Goal: Information Seeking & Learning: Check status

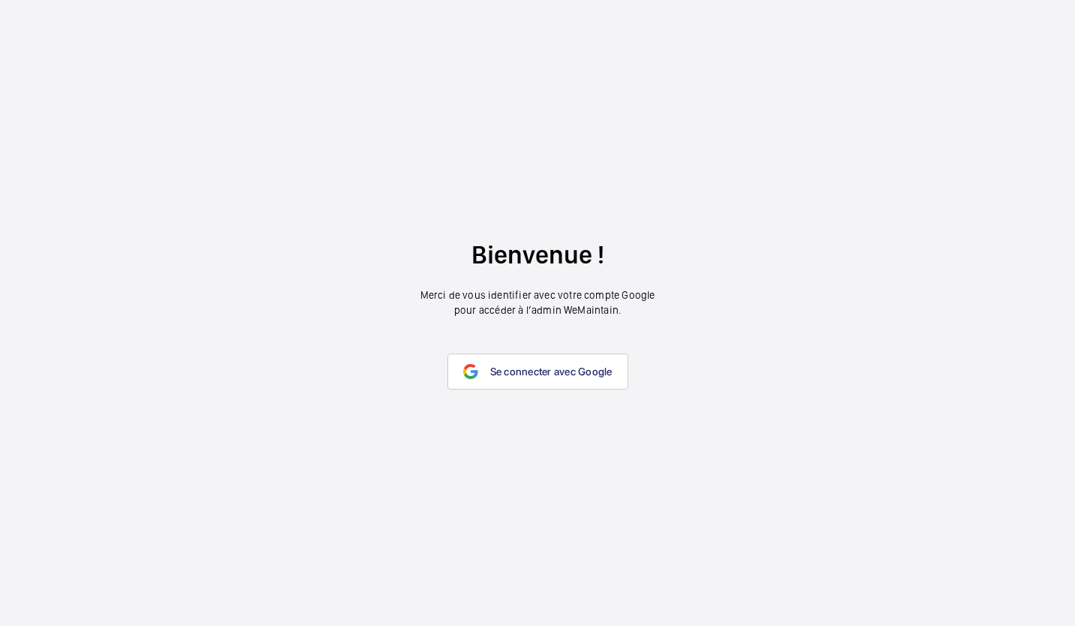
click at [553, 370] on span "Se connecter avec Google" at bounding box center [551, 372] width 122 height 12
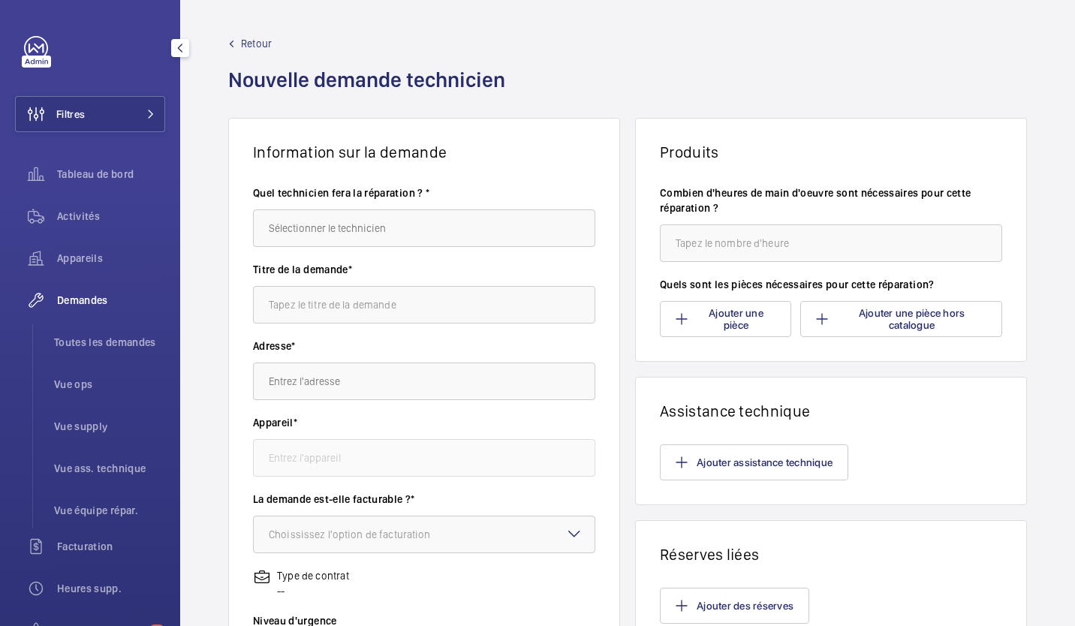
click at [110, 196] on div "Tableau de bord" at bounding box center [90, 177] width 150 height 42
click at [100, 204] on div "Activités" at bounding box center [90, 216] width 150 height 36
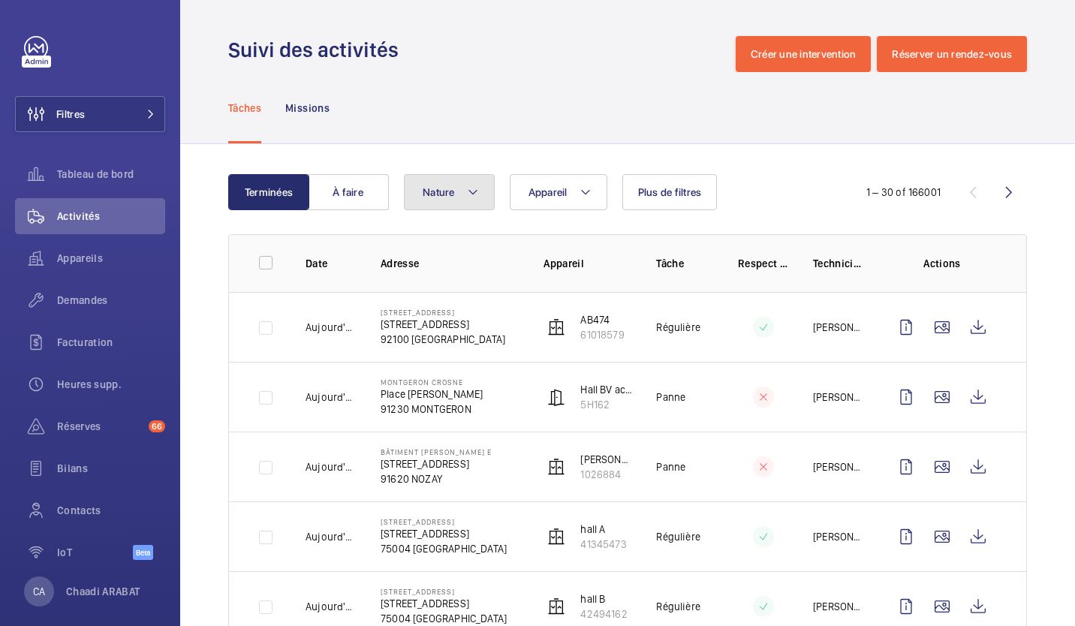
click at [478, 184] on mat-icon at bounding box center [473, 192] width 12 height 18
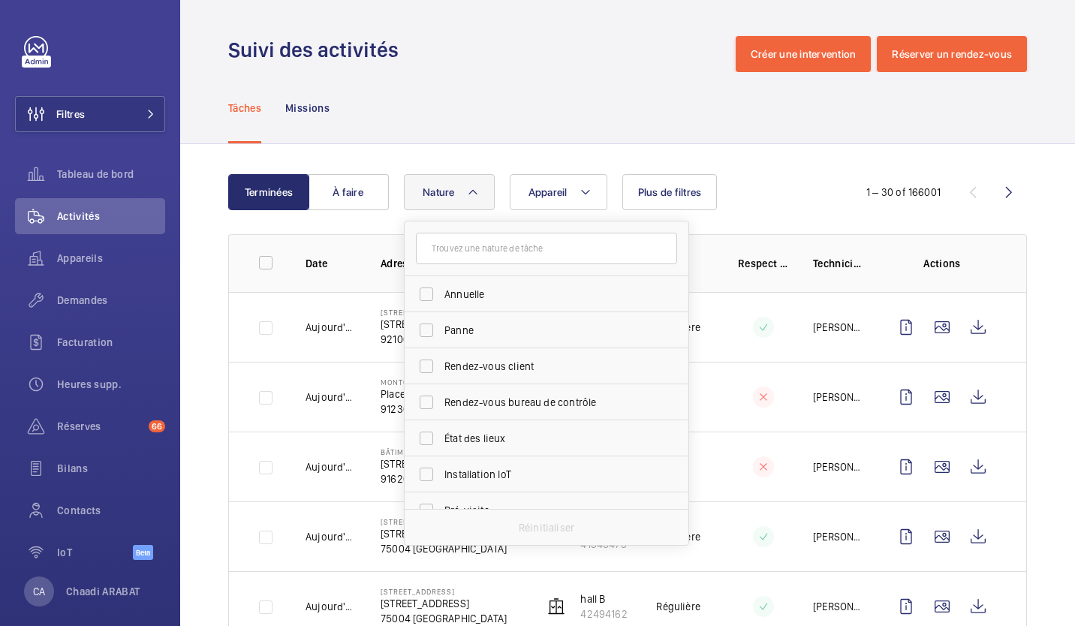
click at [478, 184] on button "Nature" at bounding box center [449, 192] width 91 height 36
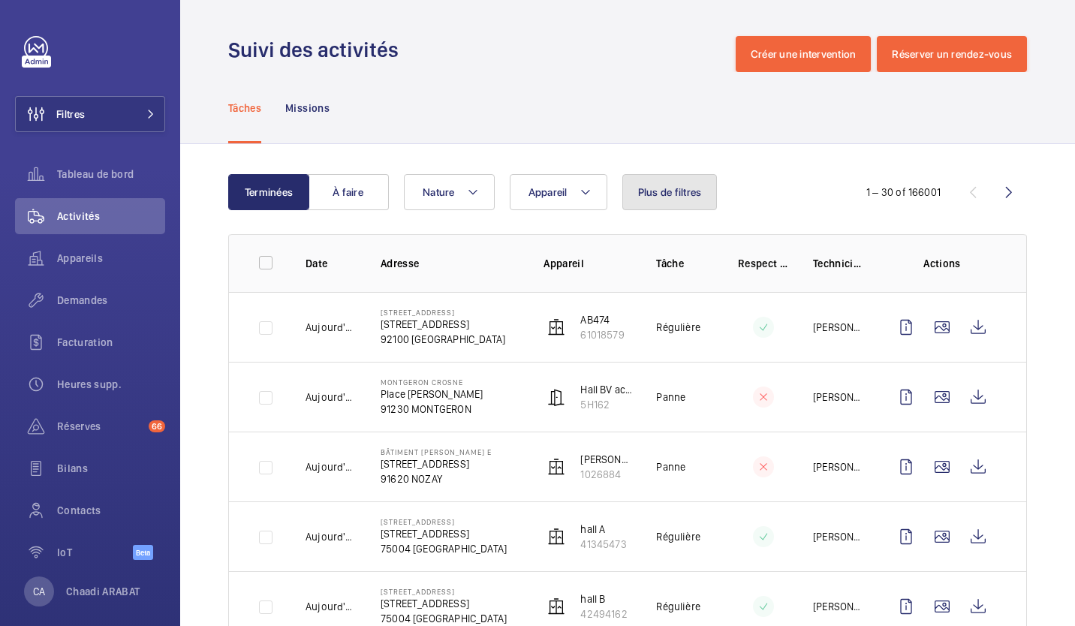
click at [649, 194] on span "Plus de filtres" at bounding box center [670, 192] width 64 height 12
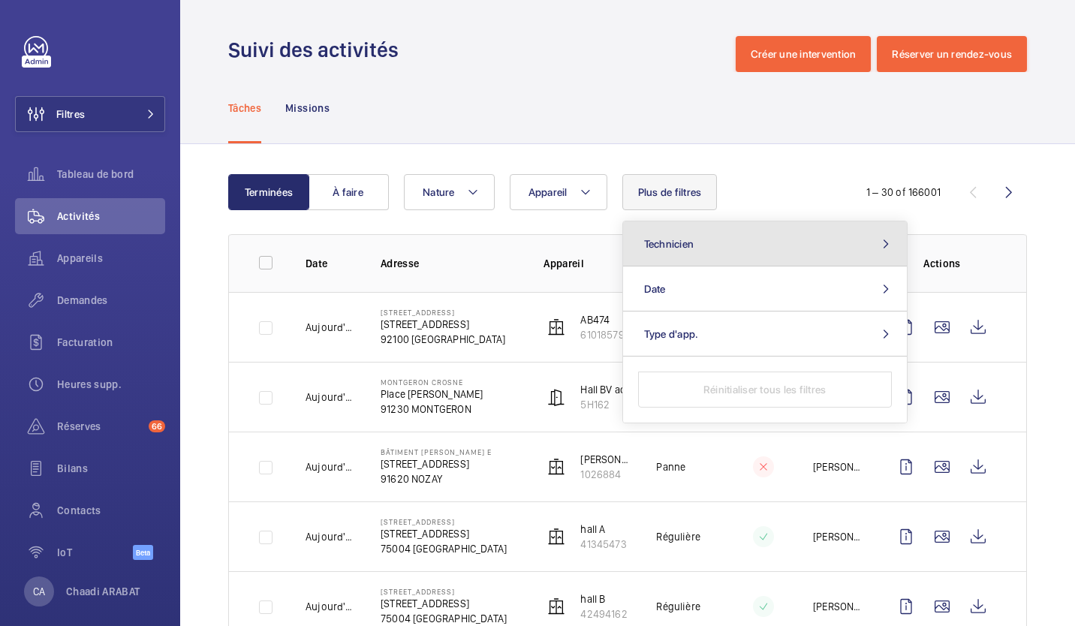
click at [675, 229] on button "Technicien" at bounding box center [765, 244] width 284 height 45
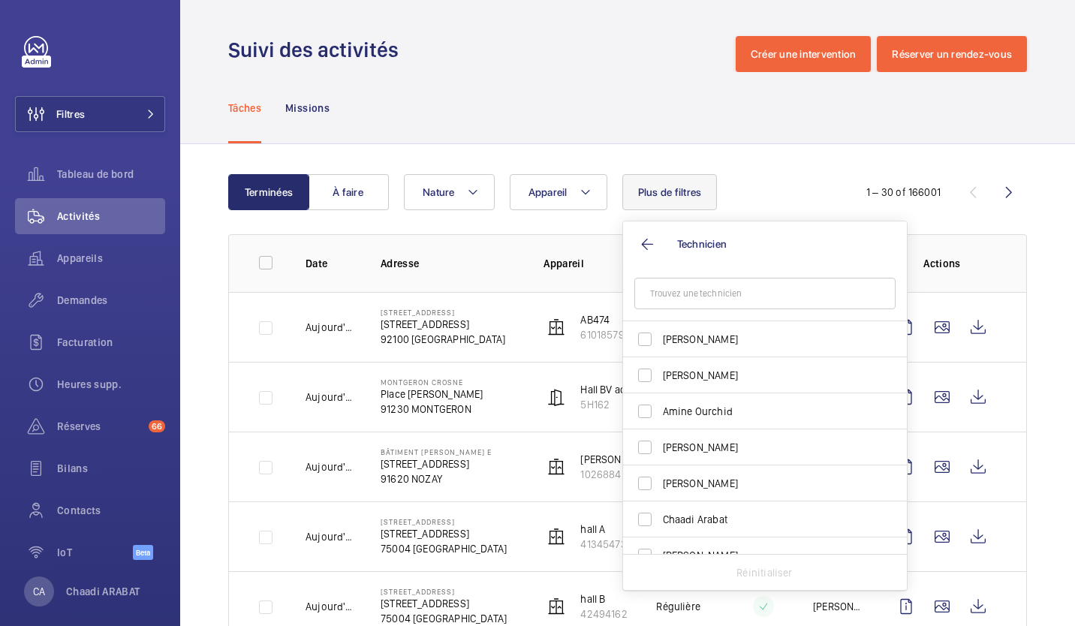
click at [686, 280] on input "text" at bounding box center [765, 294] width 261 height 32
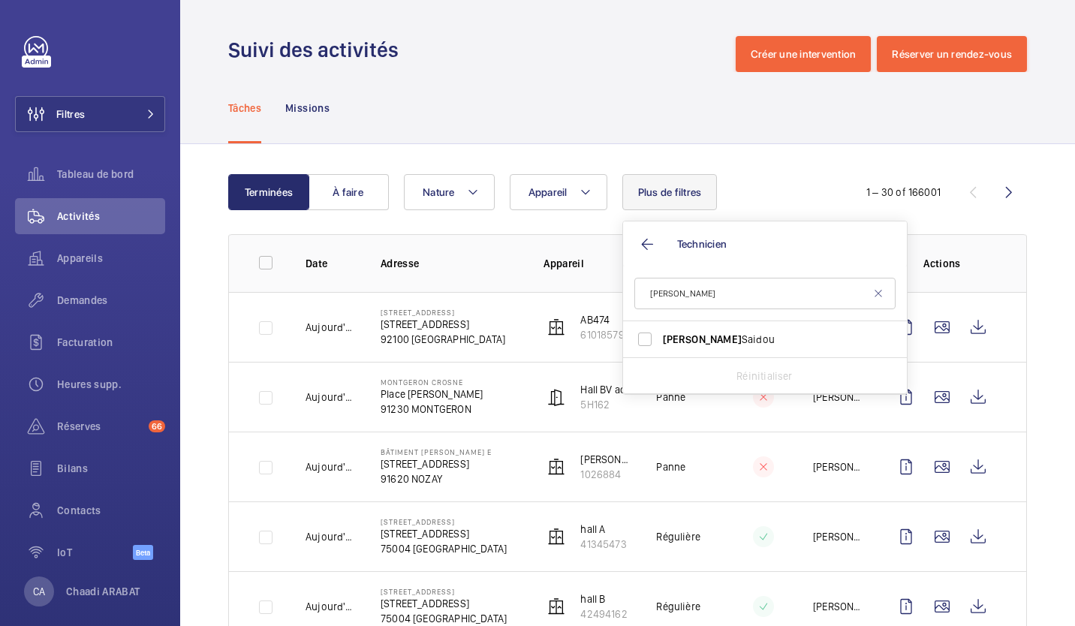
type input "[PERSON_NAME]"
click at [671, 336] on span "[PERSON_NAME]" at bounding box center [702, 339] width 79 height 12
click at [660, 336] on input "[PERSON_NAME]" at bounding box center [645, 339] width 30 height 30
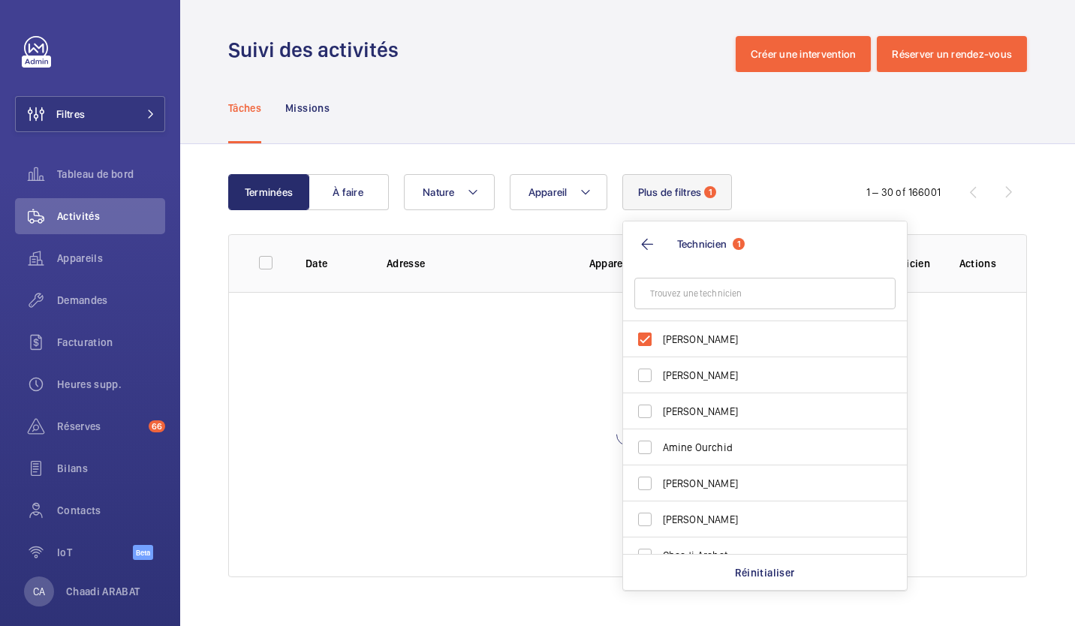
click at [796, 164] on div "Terminées À faire Appareil Nature Plus de filtres 1 Technicien 1 [PERSON_NAME] …" at bounding box center [627, 378] width 895 height 469
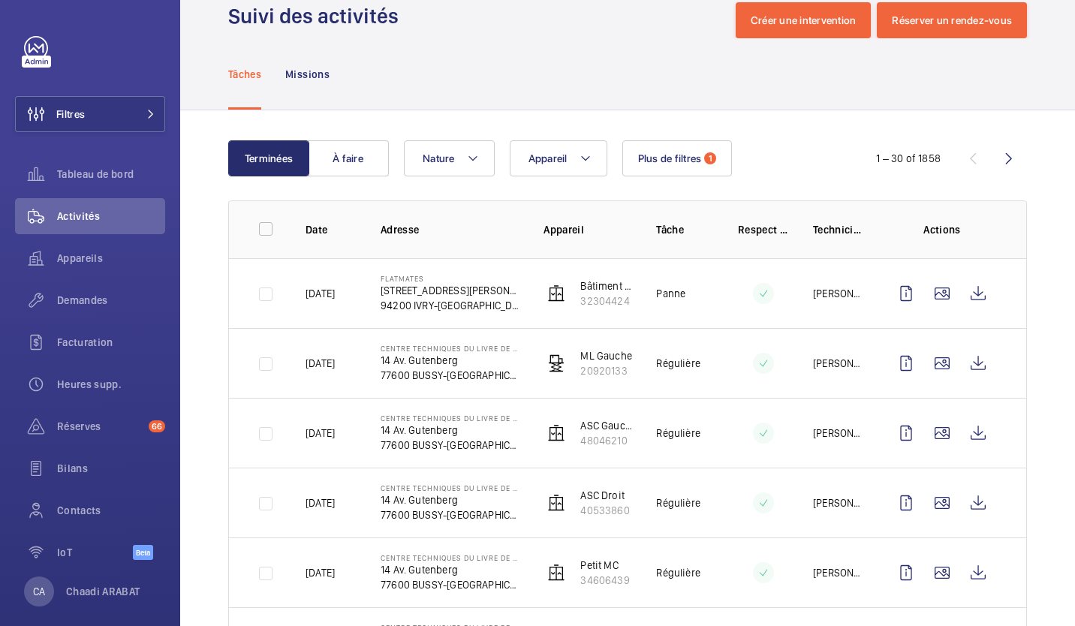
scroll to position [37, 0]
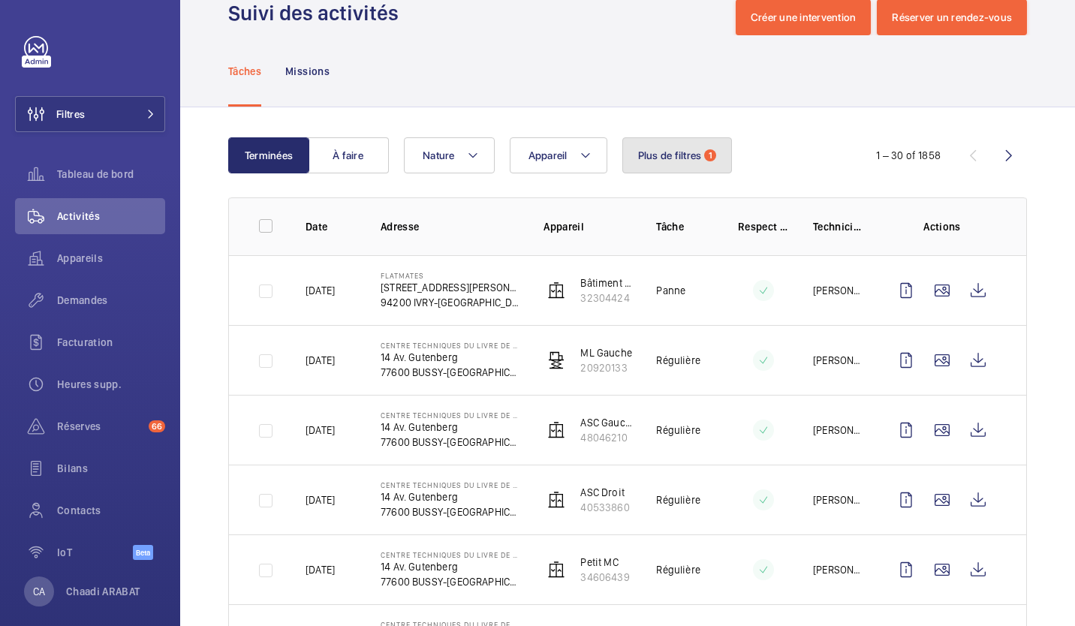
click at [688, 148] on button "Plus de filtres 1" at bounding box center [678, 155] width 110 height 36
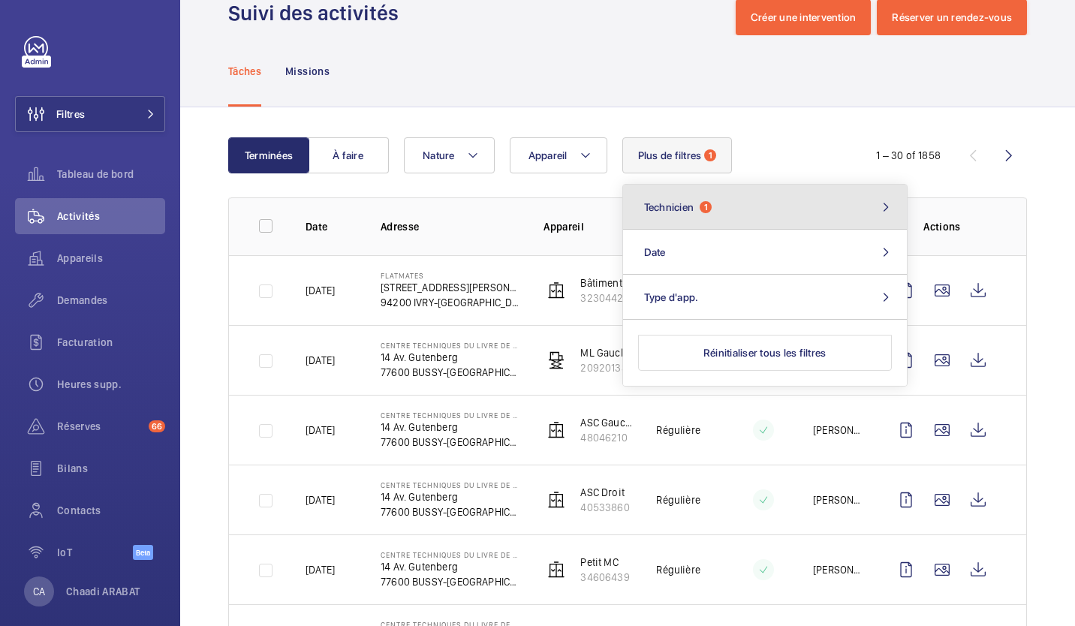
click at [719, 204] on button "Technicien 1" at bounding box center [765, 207] width 284 height 45
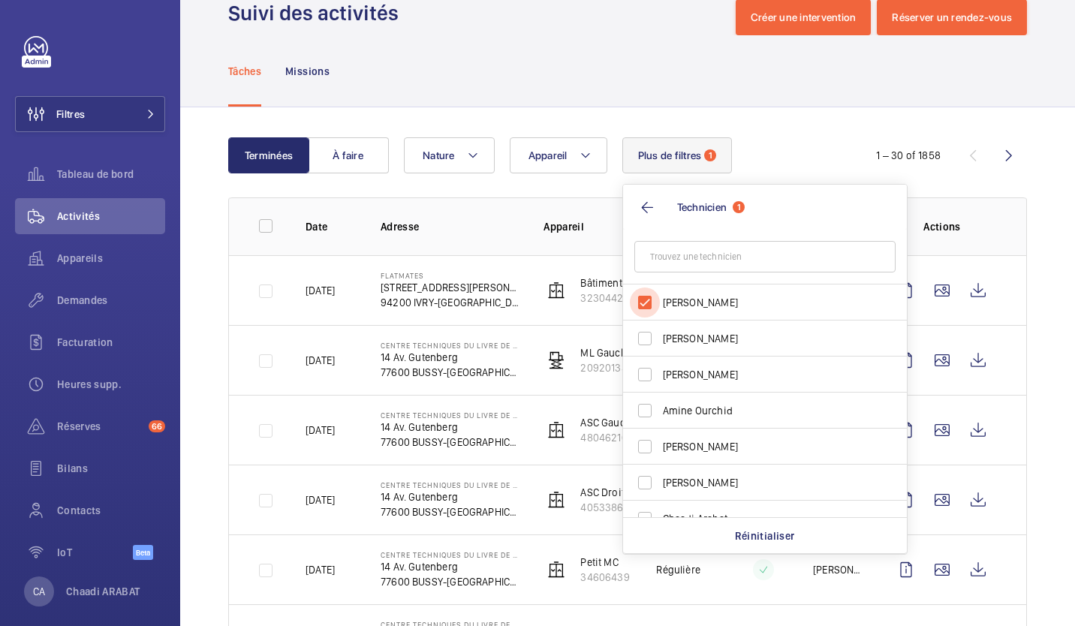
click at [645, 299] on input "[PERSON_NAME]" at bounding box center [645, 303] width 30 height 30
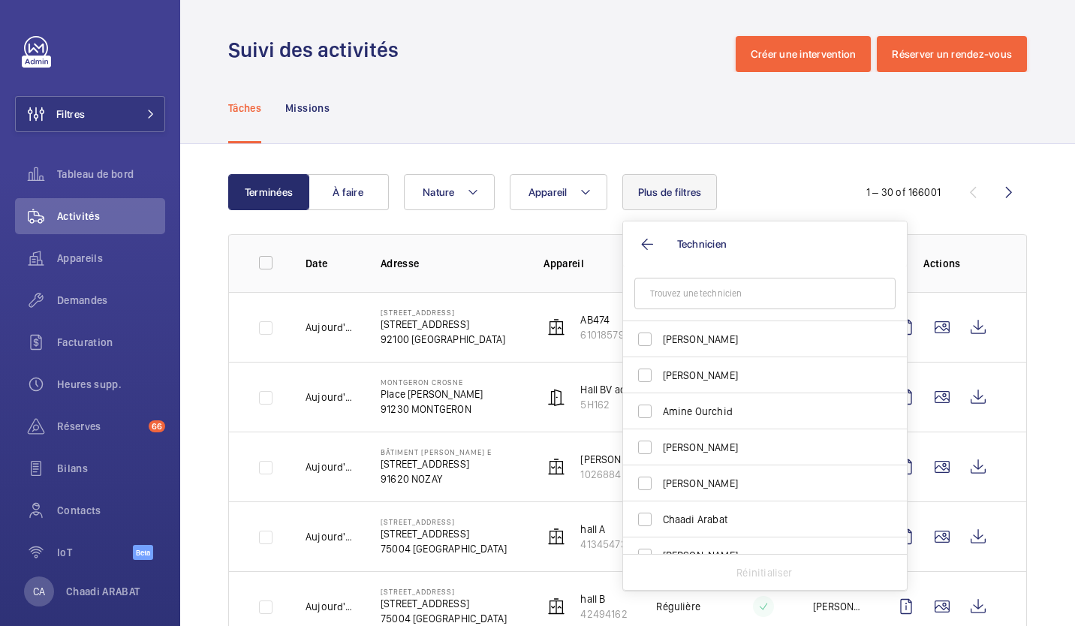
click at [707, 246] on span "Technicien" at bounding box center [702, 244] width 50 height 12
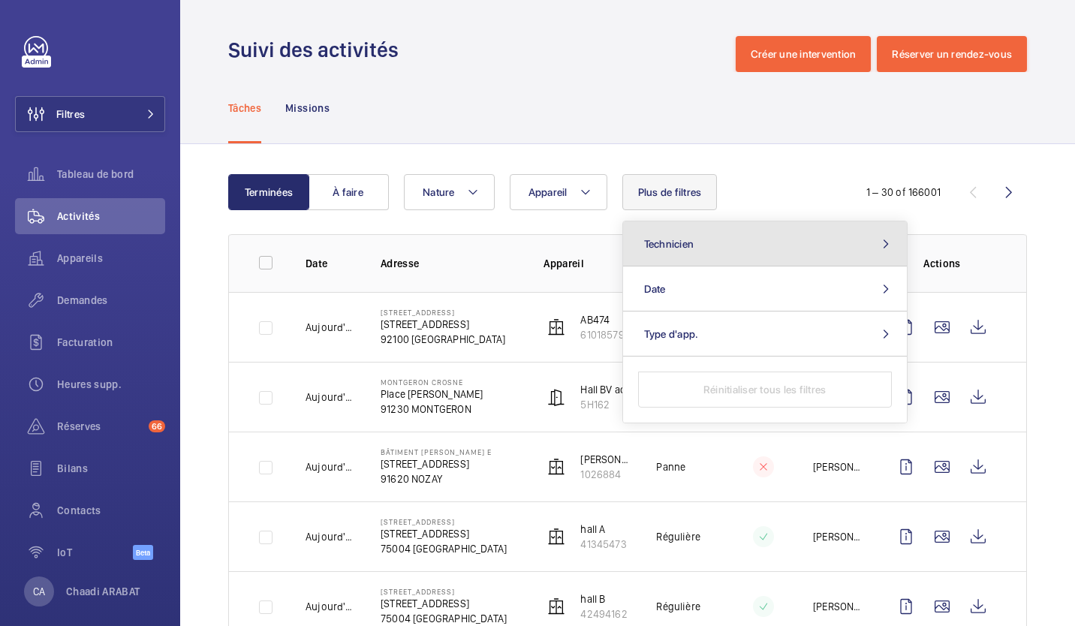
click at [707, 246] on button "Technicien" at bounding box center [765, 244] width 284 height 45
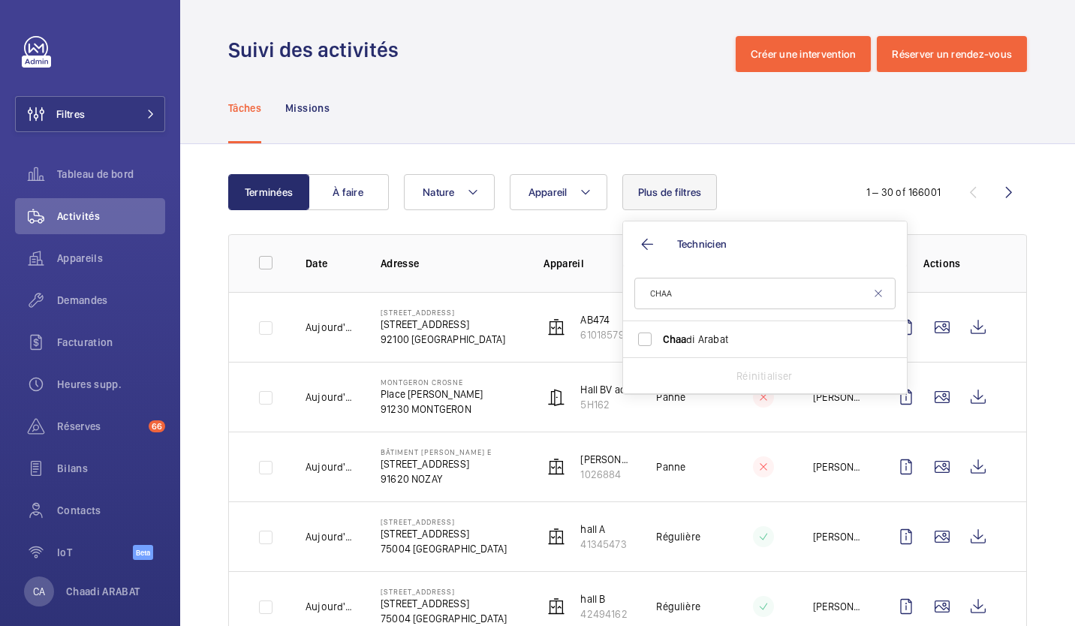
type input "CHAA"
click at [646, 330] on input "Chaa di Arabat" at bounding box center [645, 339] width 30 height 30
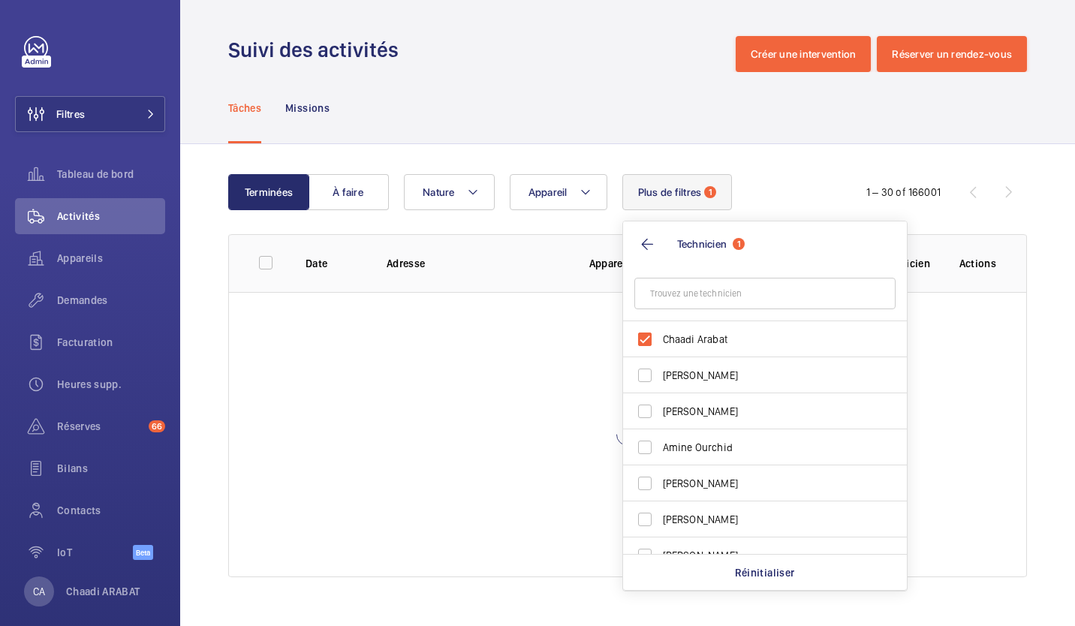
click at [763, 200] on div "Appareil Nature Plus de filtres 1 Technicien 1 Chaadi [DEMOGRAPHIC_DATA] [PERSO…" at bounding box center [623, 192] width 439 height 36
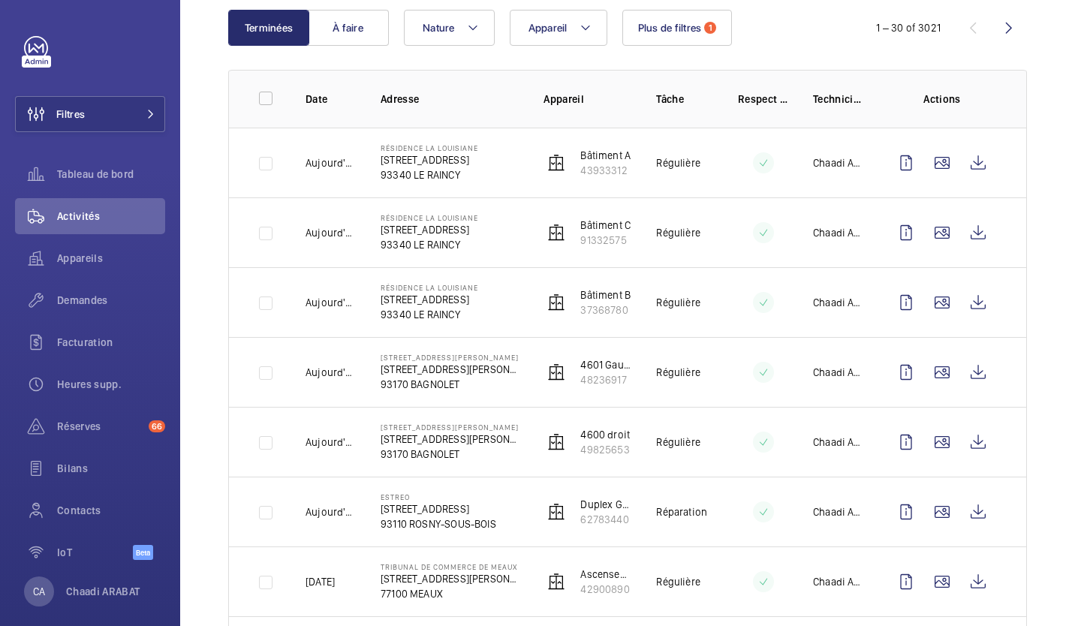
scroll to position [163, 0]
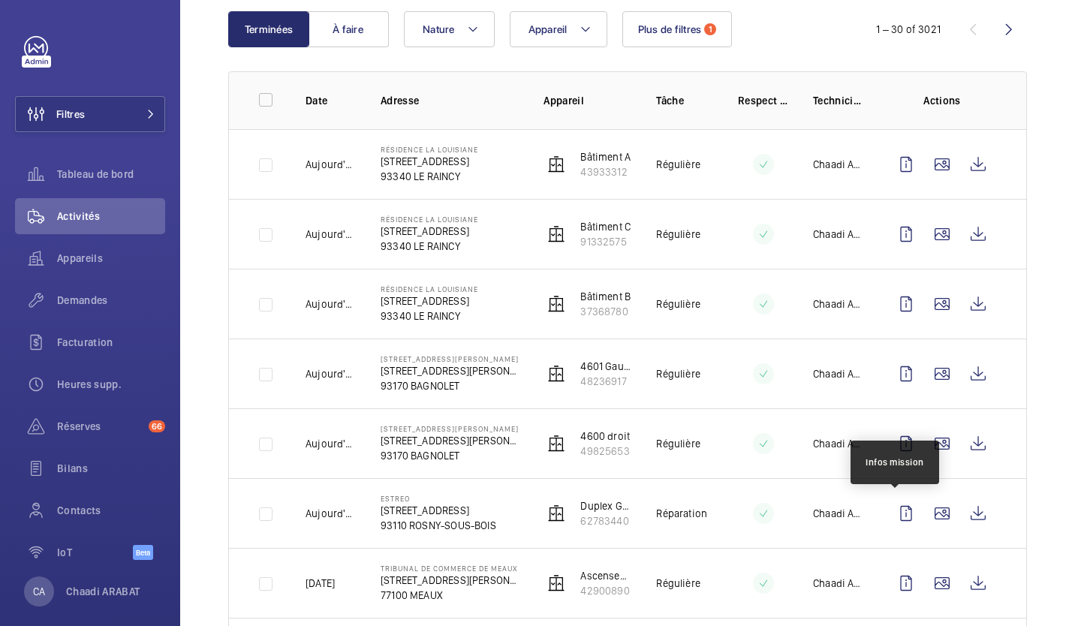
click at [896, 498] on wm-front-icon-button at bounding box center [906, 514] width 36 height 36
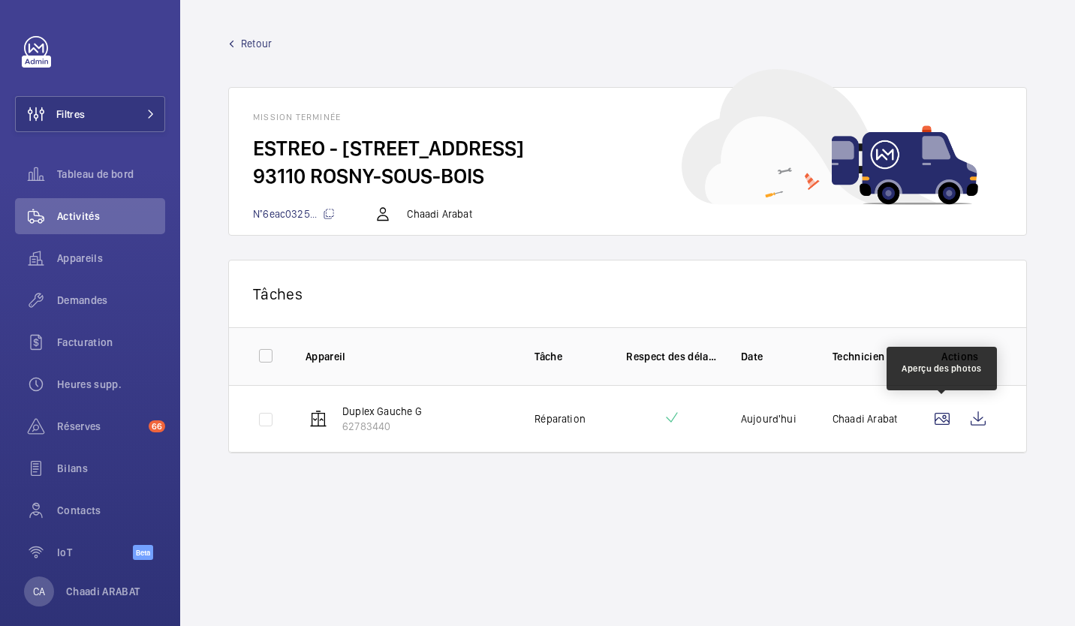
click at [942, 421] on wm-front-icon-button at bounding box center [942, 419] width 36 height 36
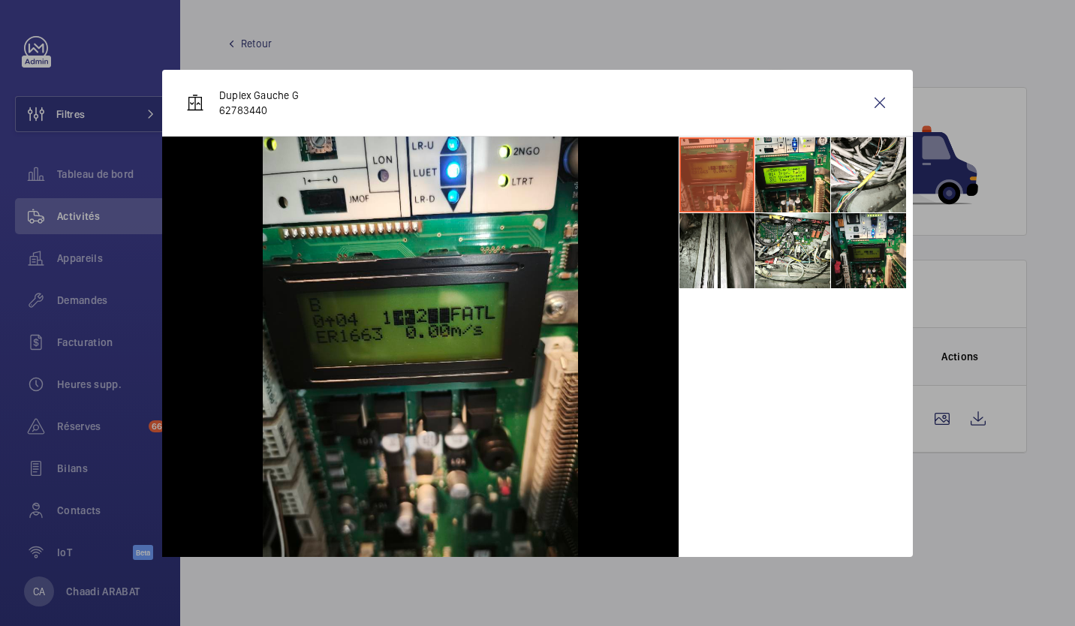
click at [796, 170] on li at bounding box center [792, 174] width 75 height 75
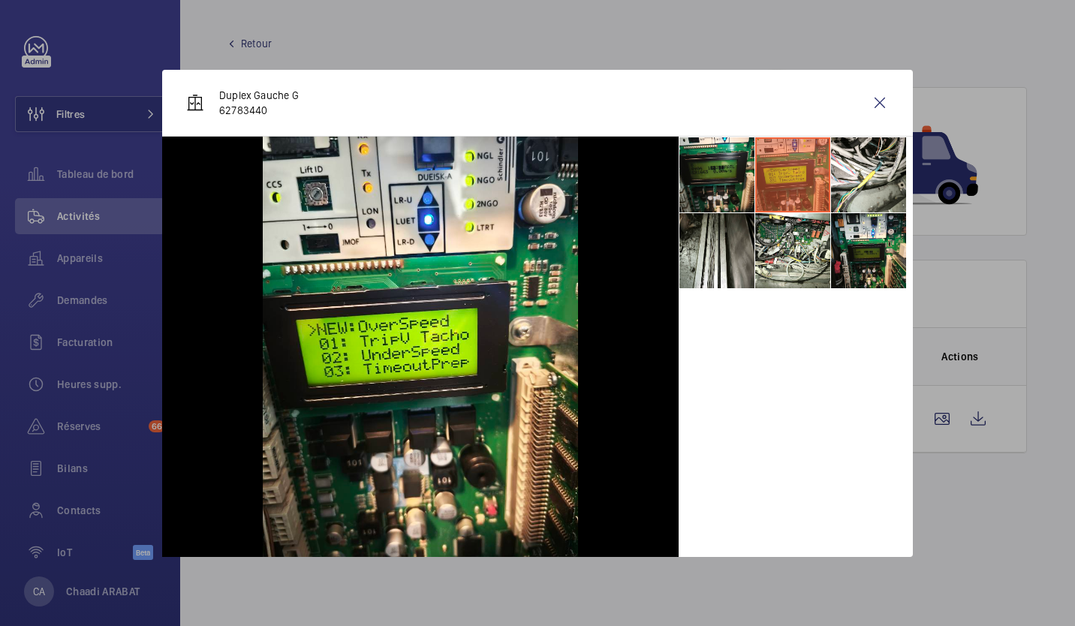
click at [722, 245] on li at bounding box center [717, 250] width 75 height 75
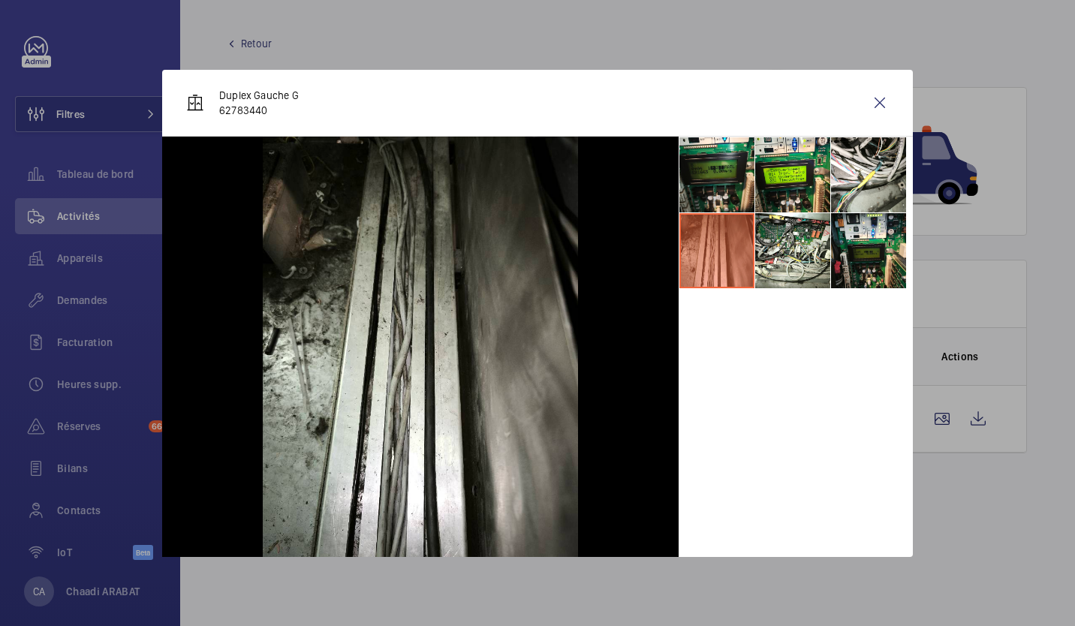
click at [788, 249] on li at bounding box center [792, 250] width 75 height 75
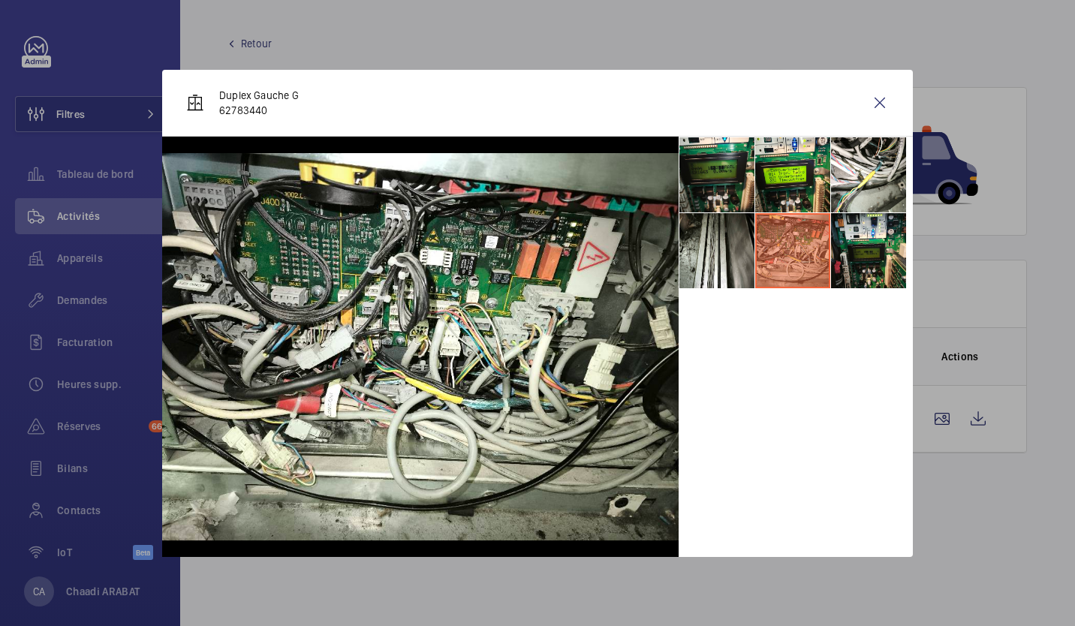
click at [844, 255] on li at bounding box center [868, 250] width 75 height 75
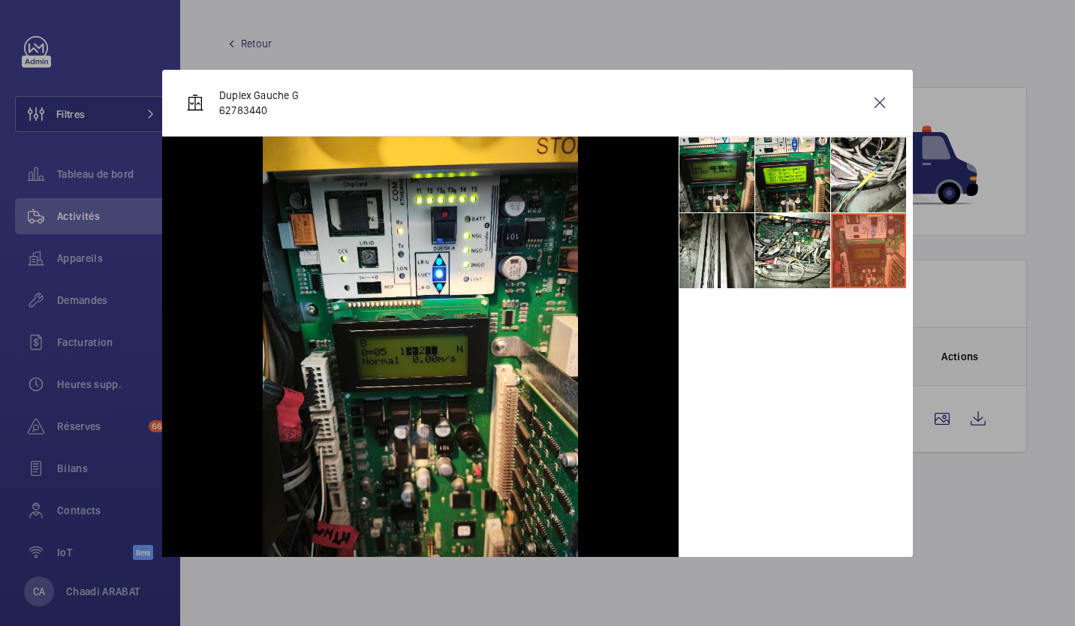
click at [843, 174] on li at bounding box center [868, 174] width 75 height 75
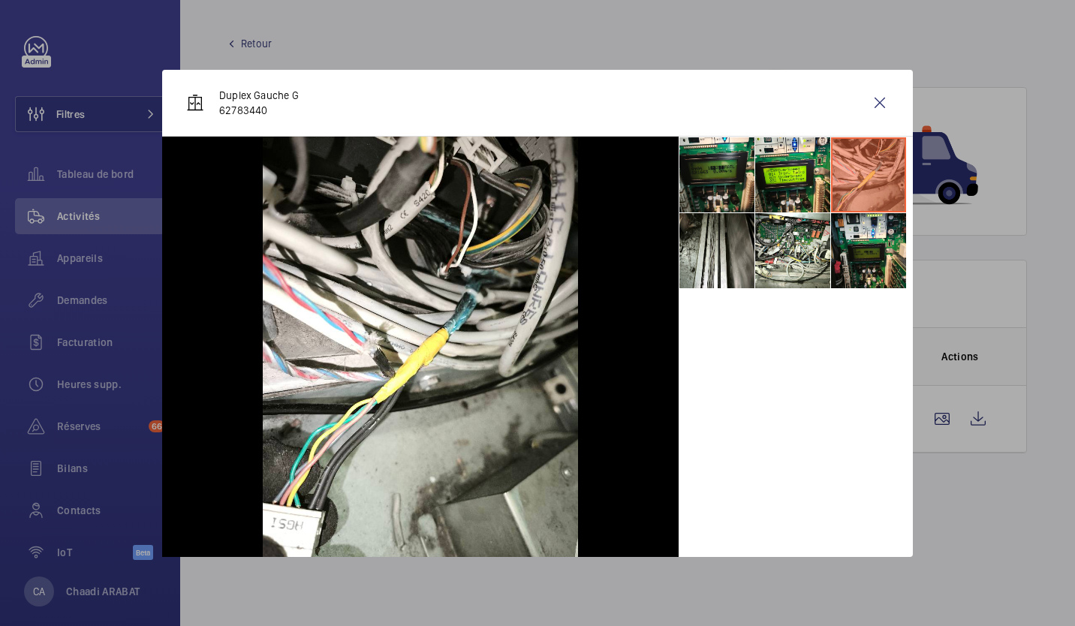
click at [858, 226] on li at bounding box center [868, 250] width 75 height 75
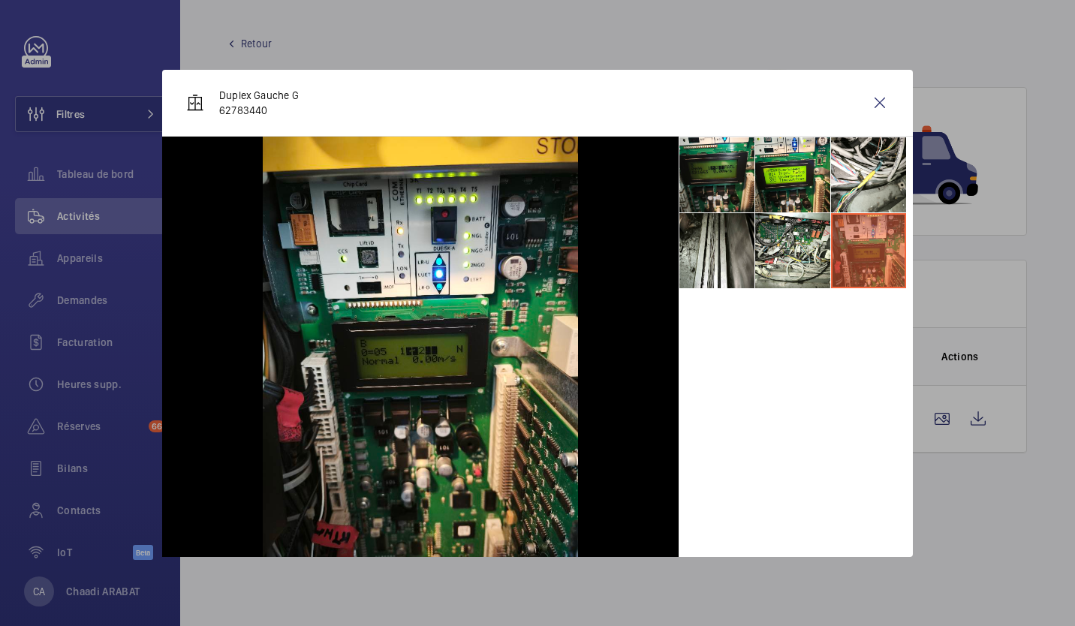
click at [852, 264] on li at bounding box center [868, 250] width 75 height 75
click at [788, 249] on li at bounding box center [792, 250] width 75 height 75
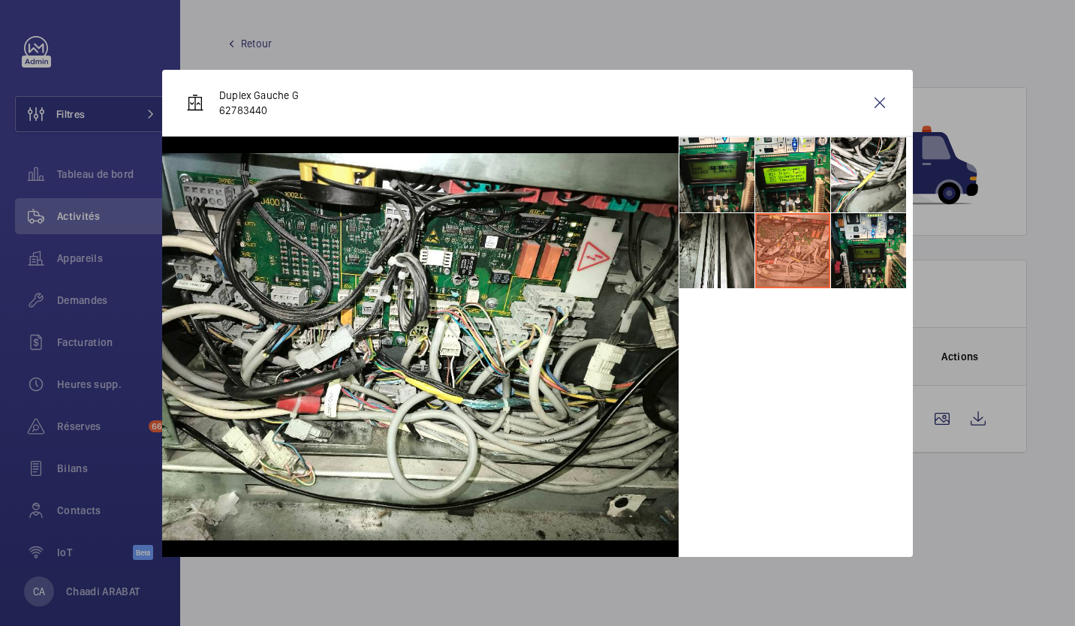
click at [721, 181] on li at bounding box center [717, 174] width 75 height 75
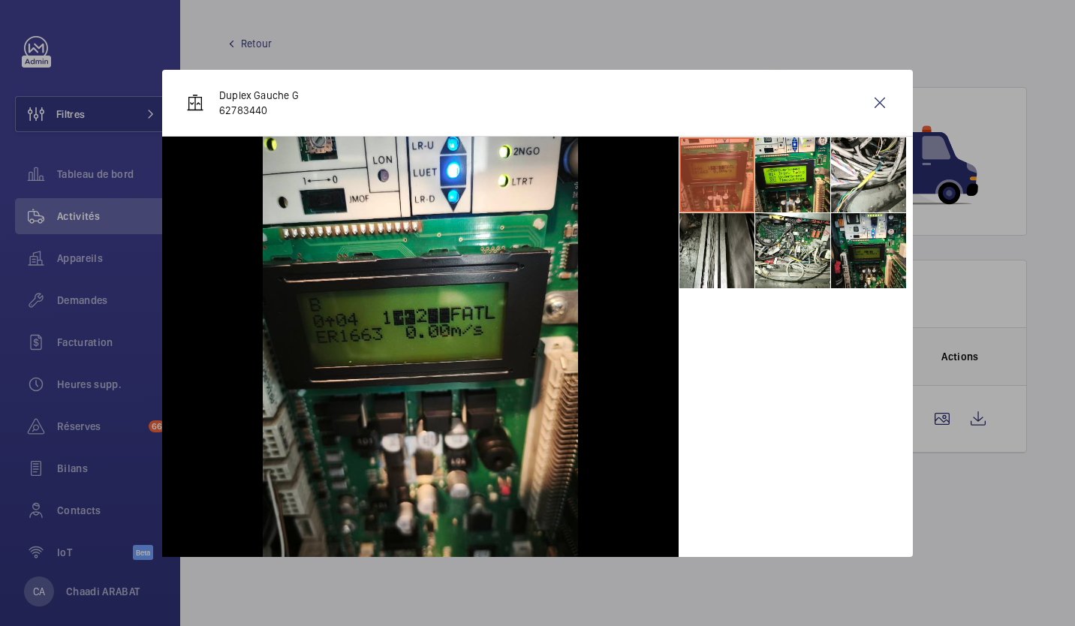
click at [852, 184] on li at bounding box center [868, 174] width 75 height 75
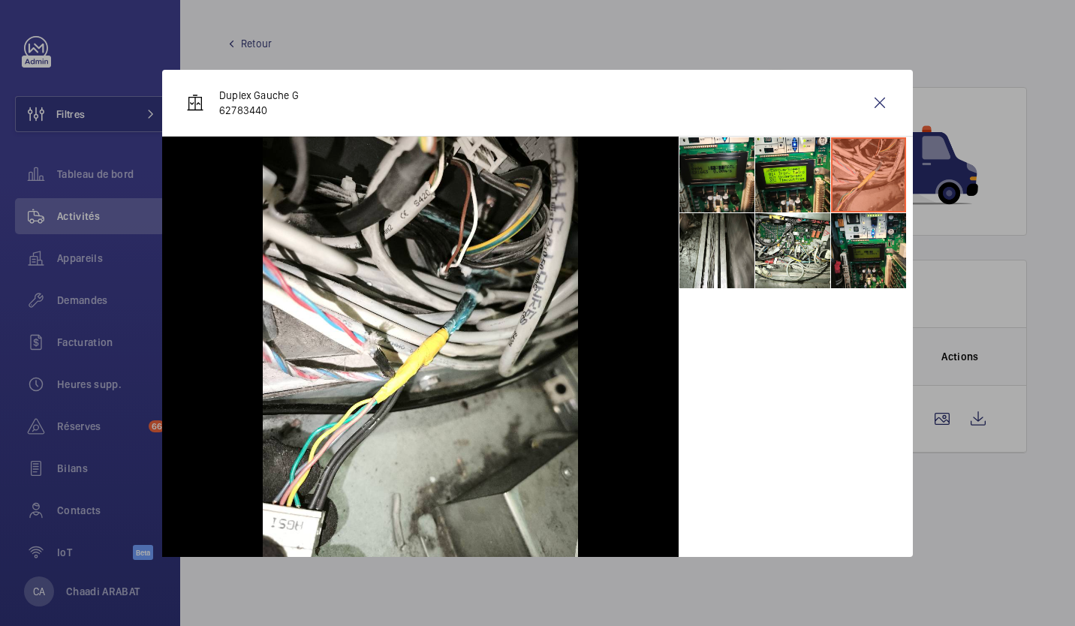
click at [882, 95] on wm-front-icon-button at bounding box center [880, 103] width 36 height 36
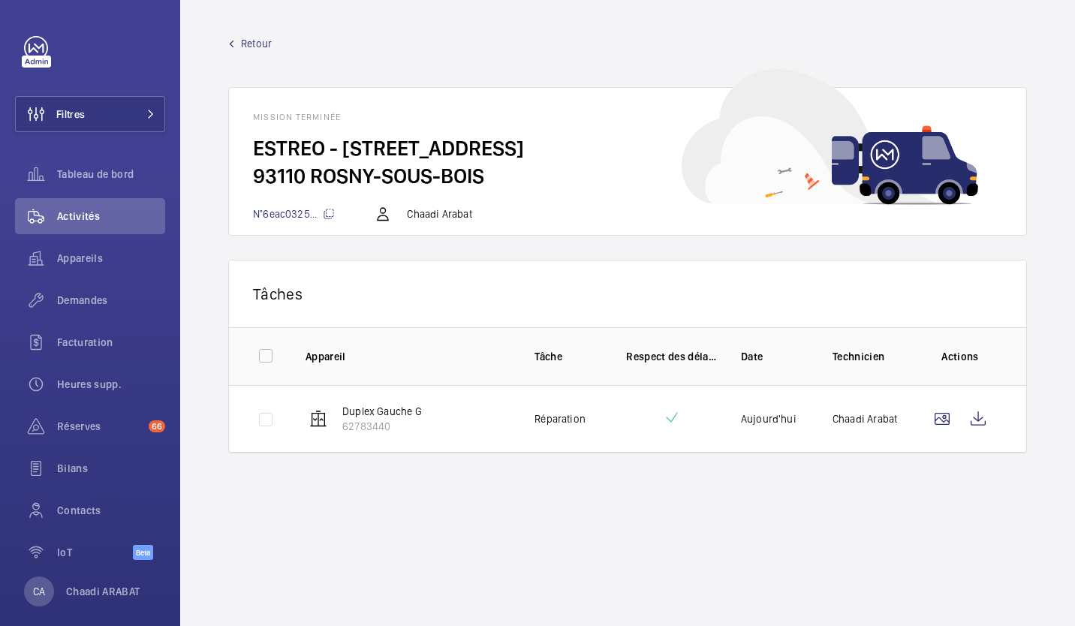
click at [246, 42] on span "Retour" at bounding box center [256, 43] width 31 height 15
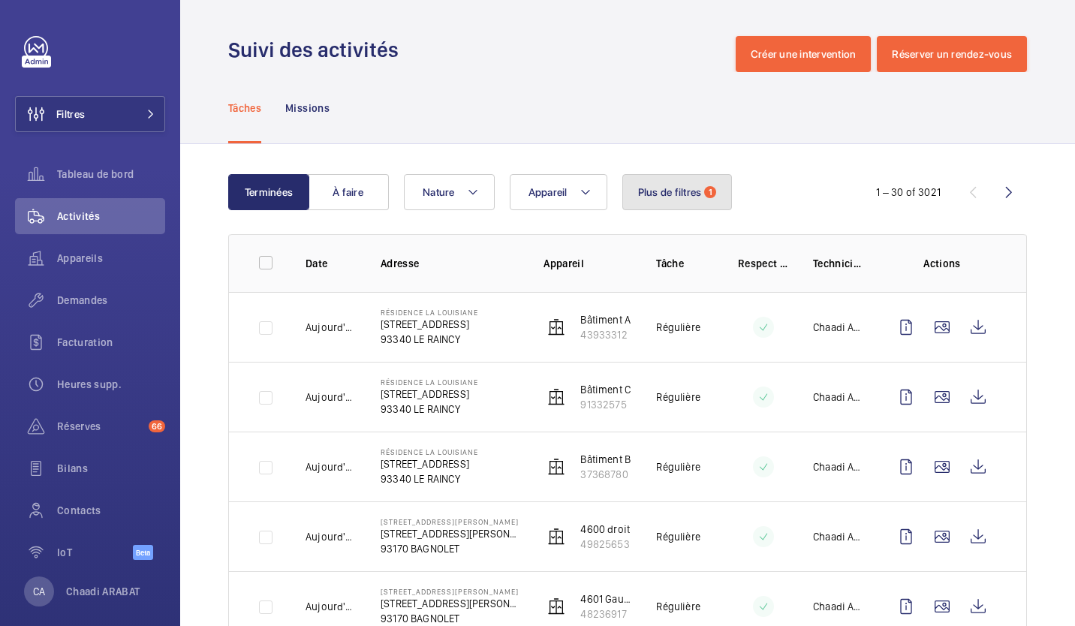
click at [669, 184] on button "Plus de filtres 1" at bounding box center [678, 192] width 110 height 36
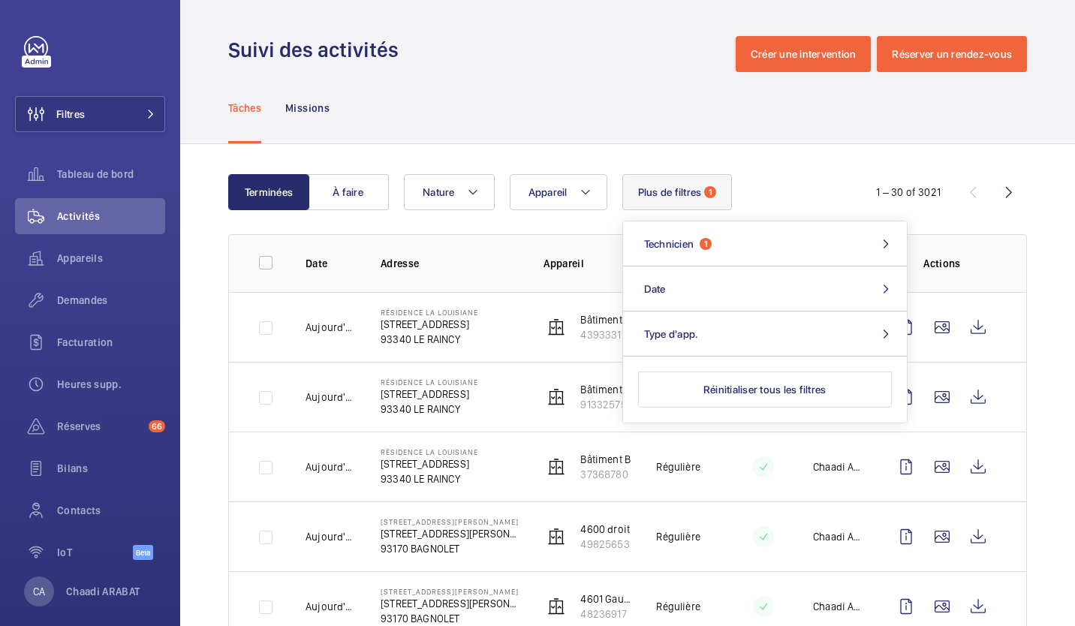
click at [779, 192] on div "Appareil Nature Plus de filtres 1 Date Technicien 1 Type d'app. Réinitialiser t…" at bounding box center [625, 192] width 443 height 36
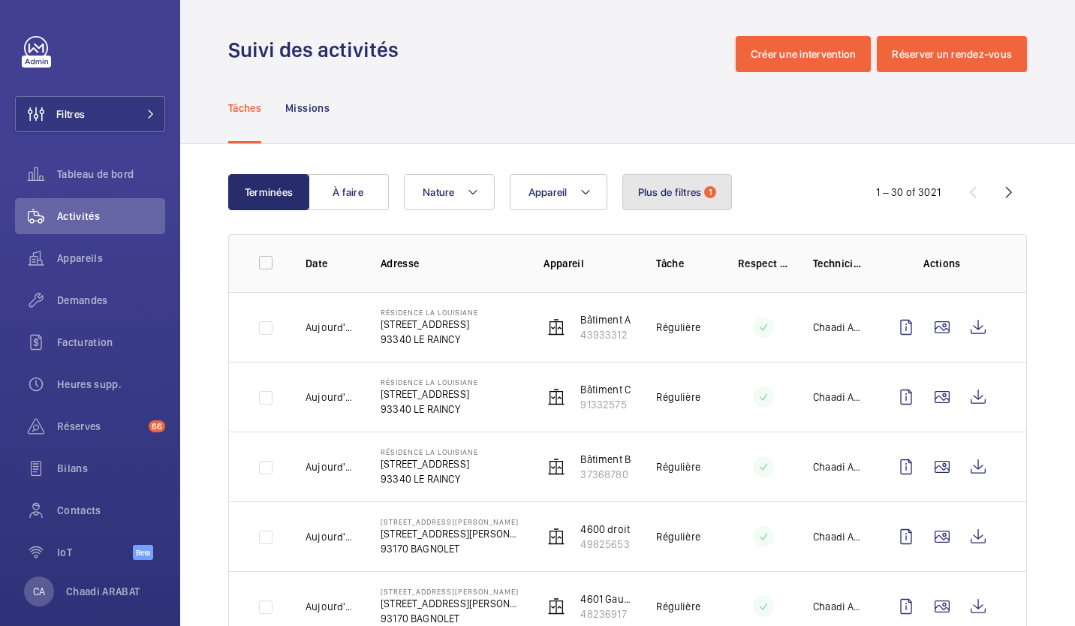
click at [677, 191] on span "Plus de filtres" at bounding box center [670, 192] width 64 height 12
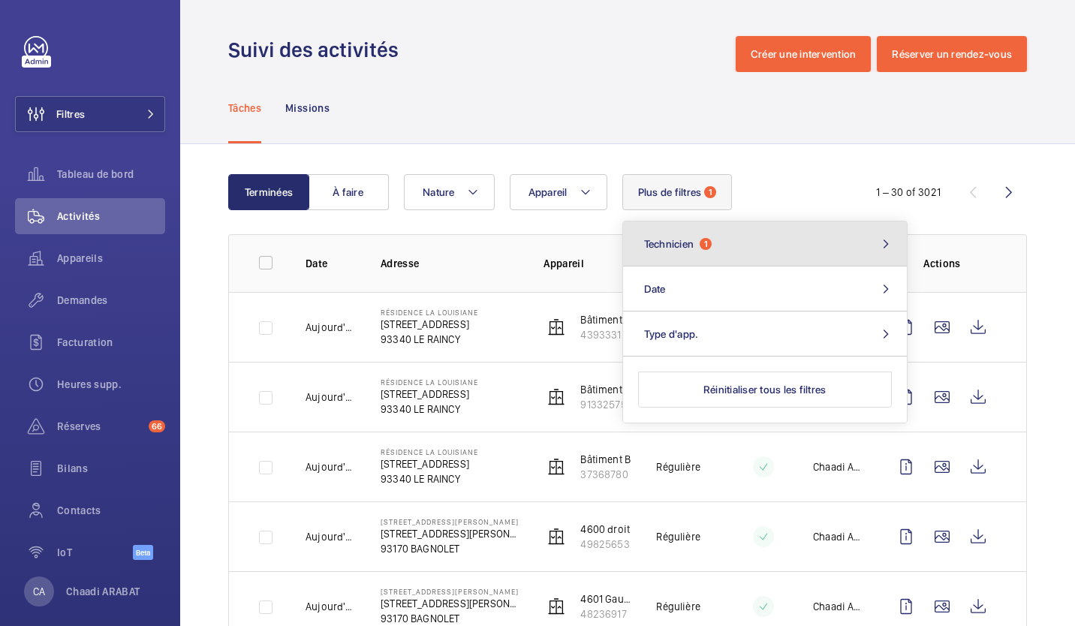
click at [748, 230] on button "Technicien 1" at bounding box center [765, 244] width 284 height 45
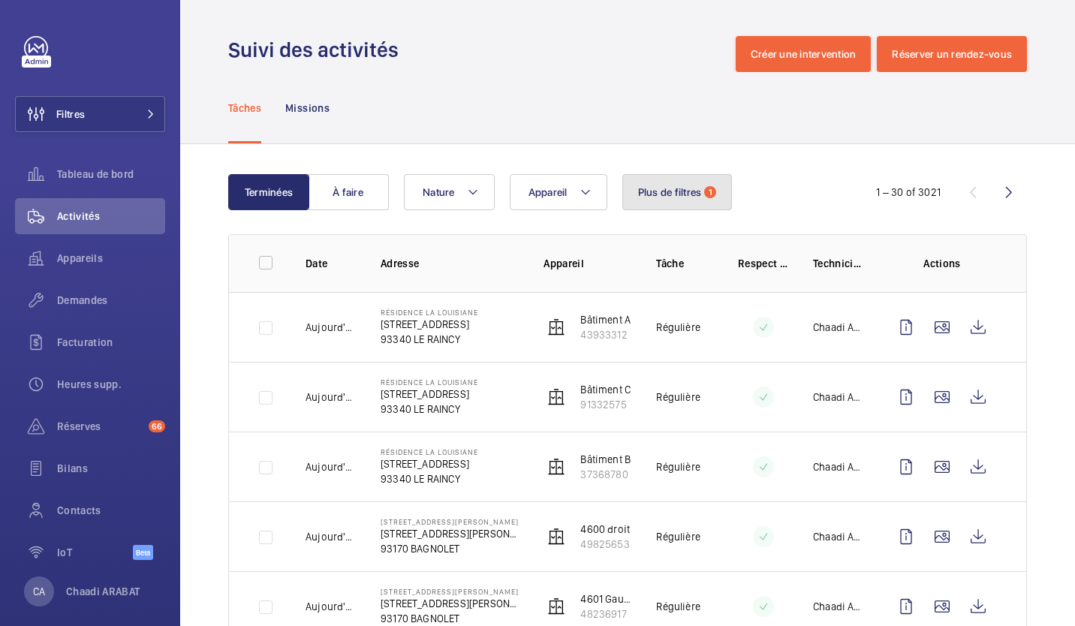
click at [726, 191] on button "Plus de filtres 1" at bounding box center [678, 192] width 110 height 36
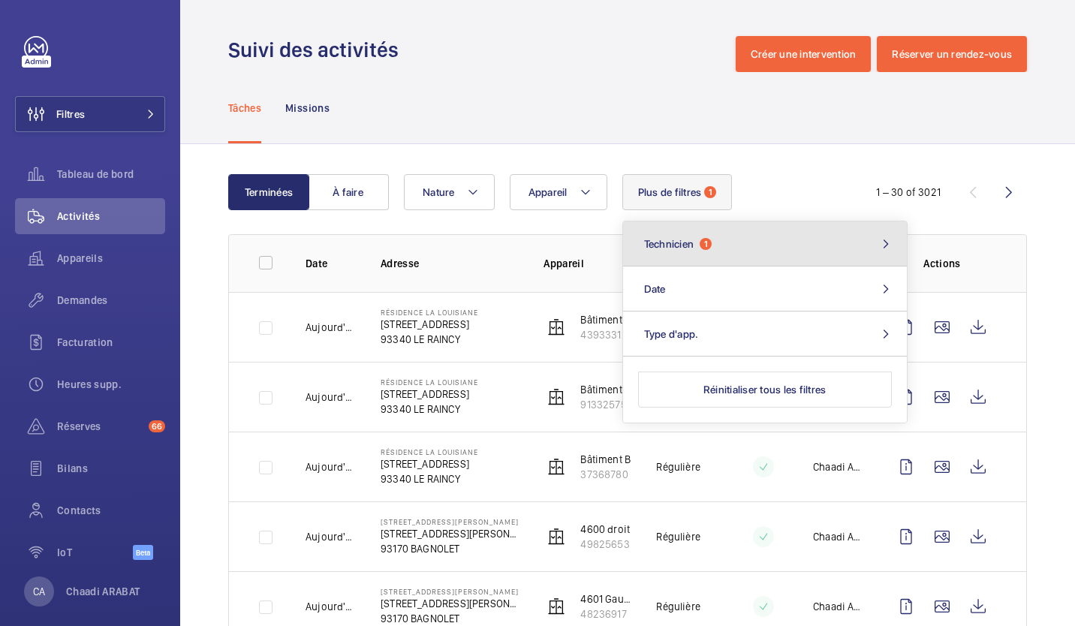
click at [746, 237] on button "Technicien 1" at bounding box center [765, 244] width 284 height 45
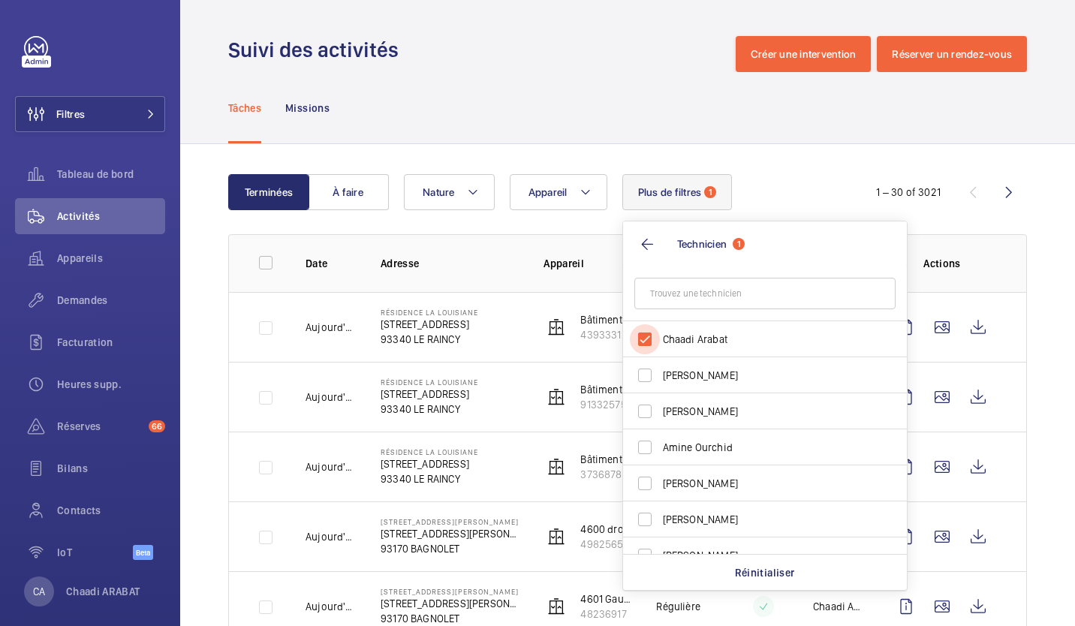
click at [641, 337] on input "Chaadi Arabat" at bounding box center [645, 339] width 30 height 30
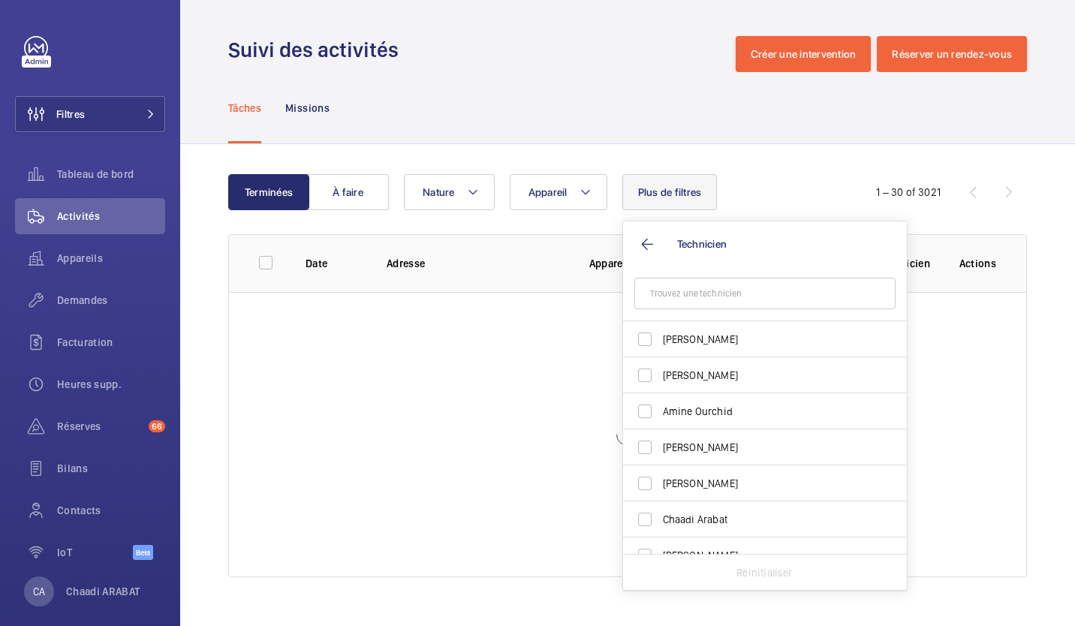
click at [698, 291] on input "text" at bounding box center [765, 294] width 261 height 32
type input "NA"
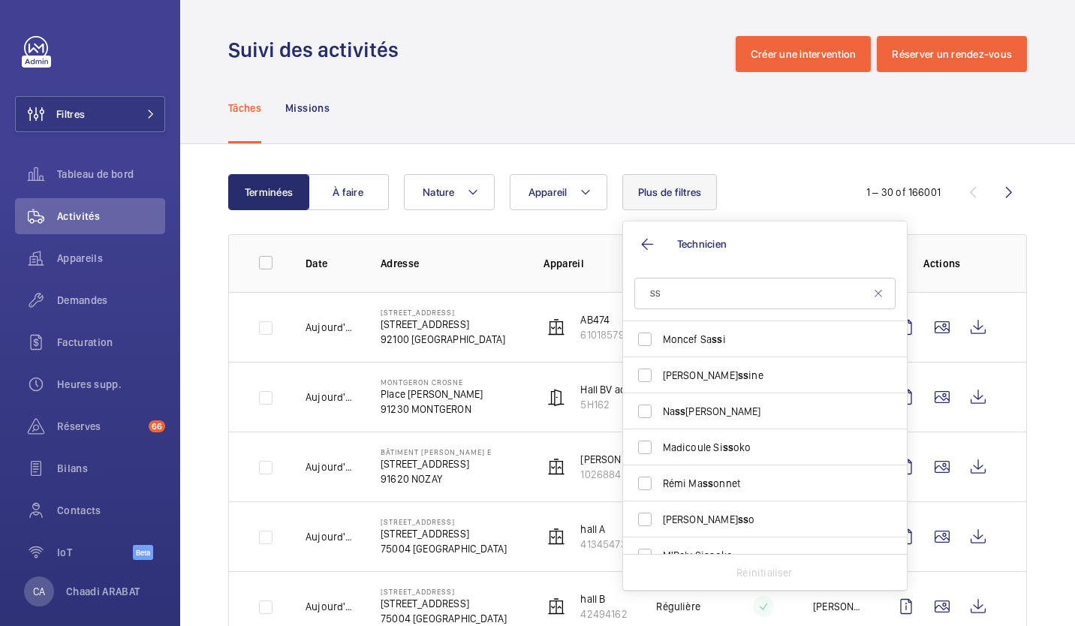
type input "S"
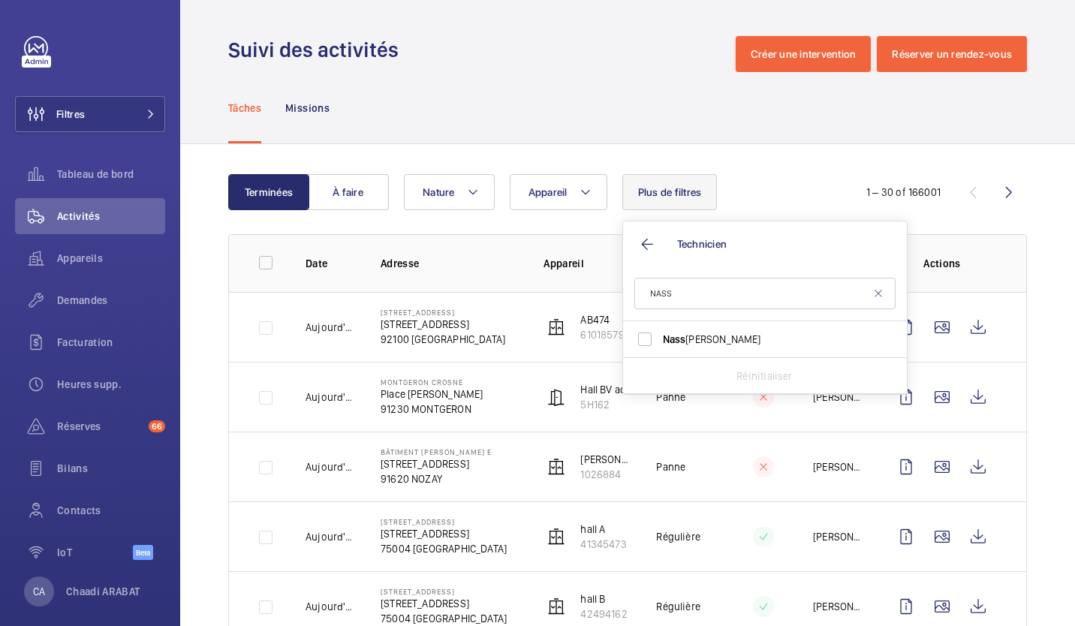
type input "NASS"
click at [641, 334] on input "[PERSON_NAME] [PERSON_NAME]" at bounding box center [645, 339] width 30 height 30
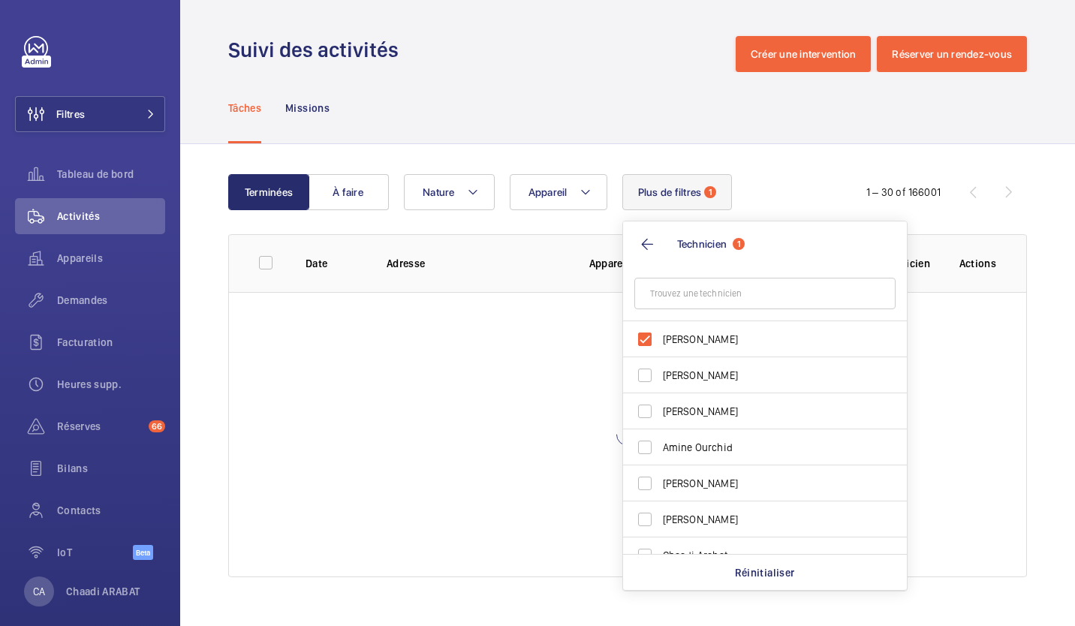
click at [1057, 206] on div "Terminées À faire Appareil Nature Plus de filtres 1 Technicien 1 [PERSON_NAME] …" at bounding box center [627, 378] width 895 height 469
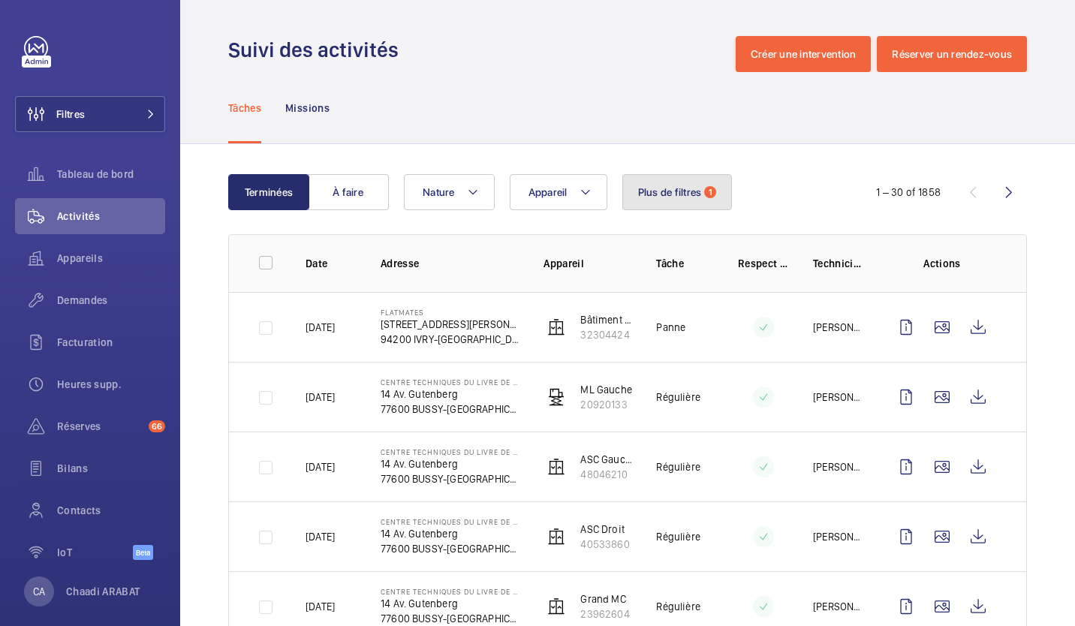
click at [683, 185] on button "Plus de filtres 1" at bounding box center [678, 192] width 110 height 36
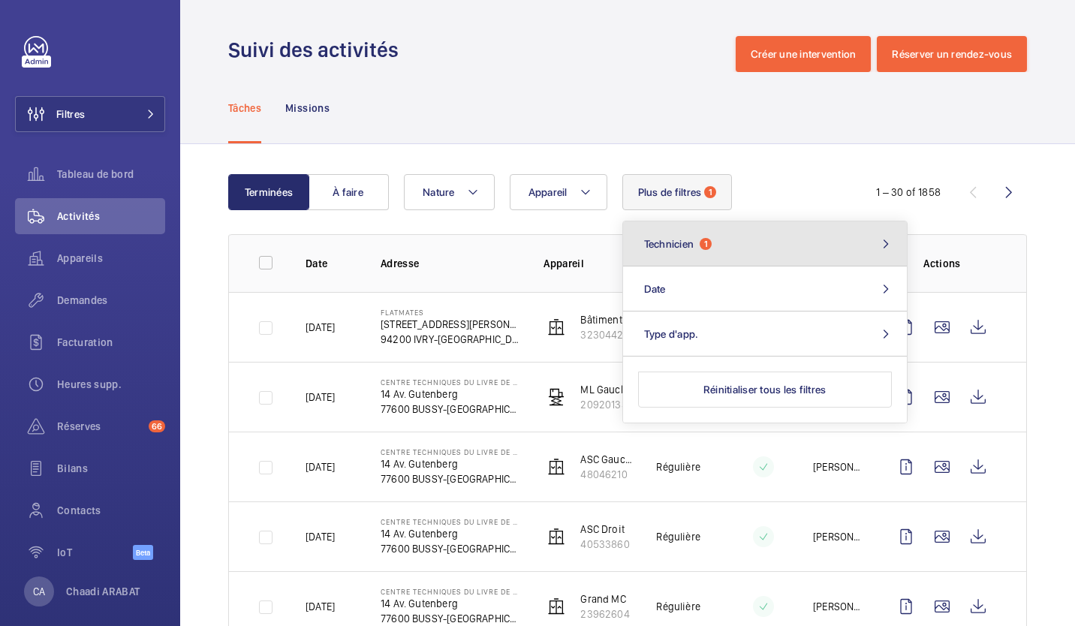
click at [704, 239] on span "1" at bounding box center [706, 244] width 12 height 12
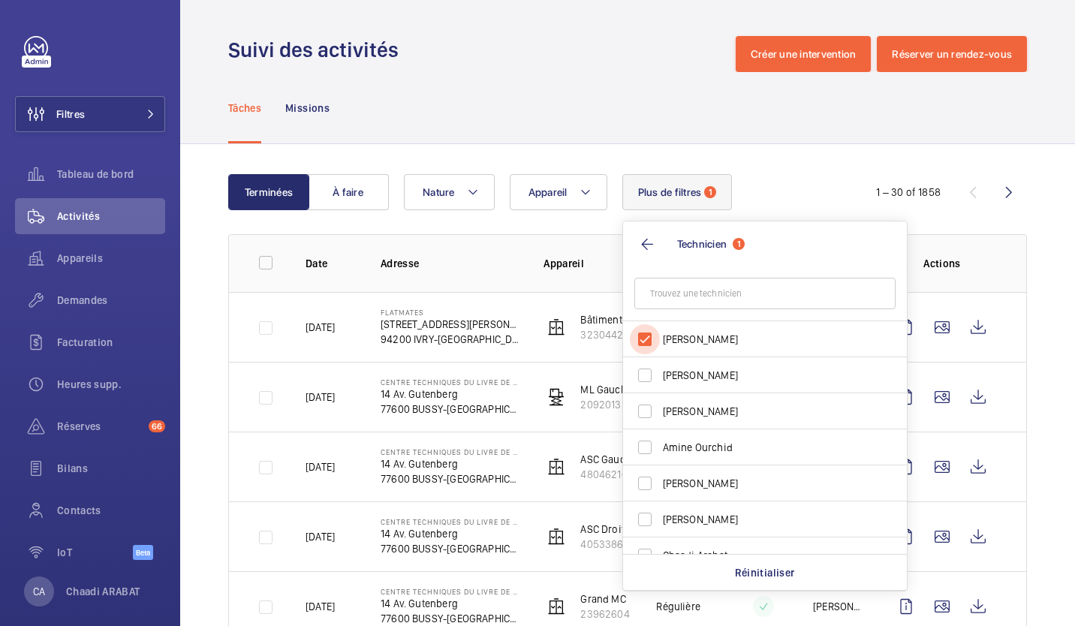
click at [644, 334] on input "[PERSON_NAME]" at bounding box center [645, 339] width 30 height 30
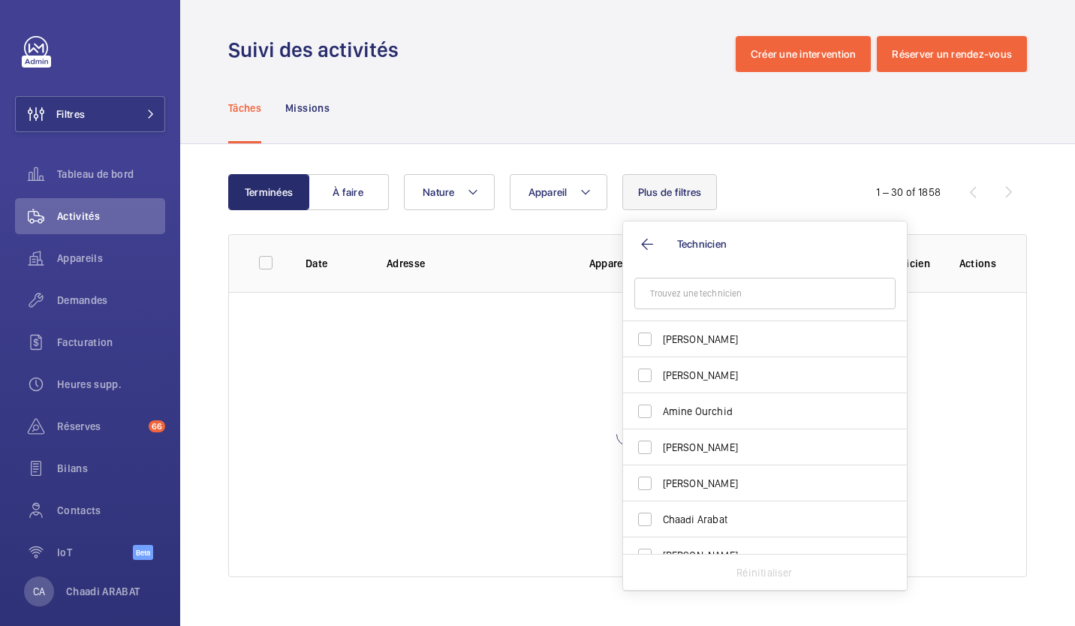
click at [690, 292] on input "text" at bounding box center [765, 294] width 261 height 32
type input "CH"
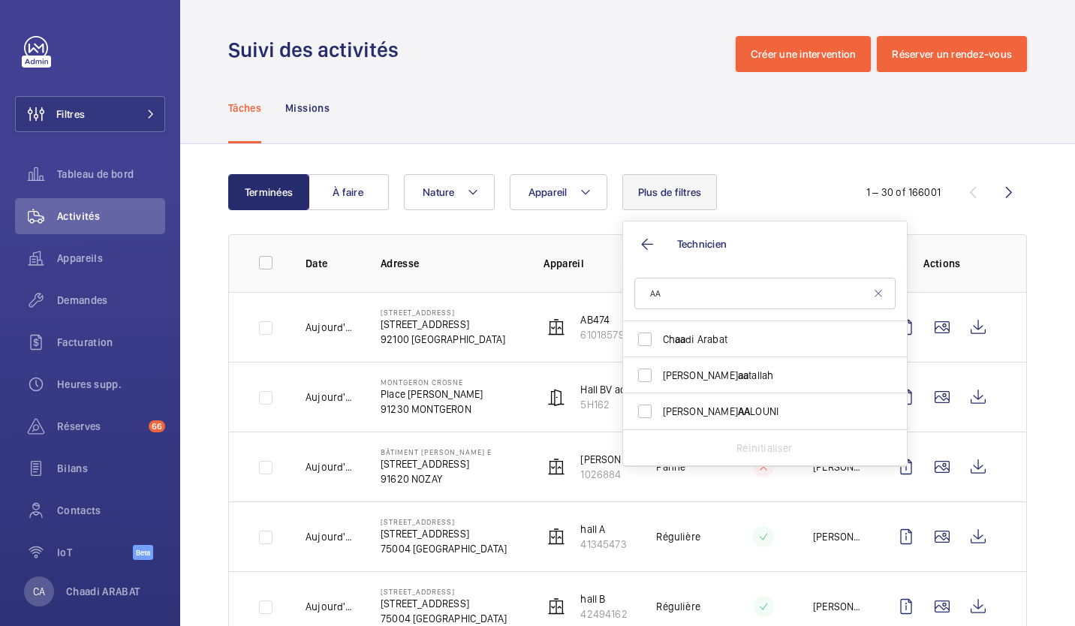
type input "AA"
click at [649, 334] on input "Ch aa di Arabat" at bounding box center [645, 339] width 30 height 30
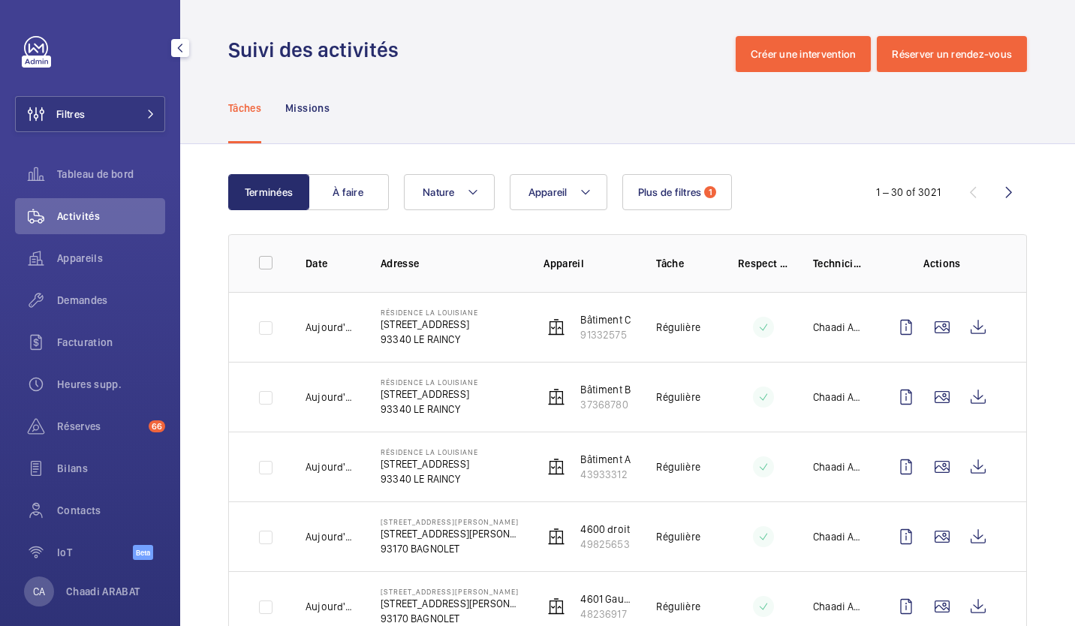
click at [82, 421] on span "Réserves" at bounding box center [100, 426] width 86 height 15
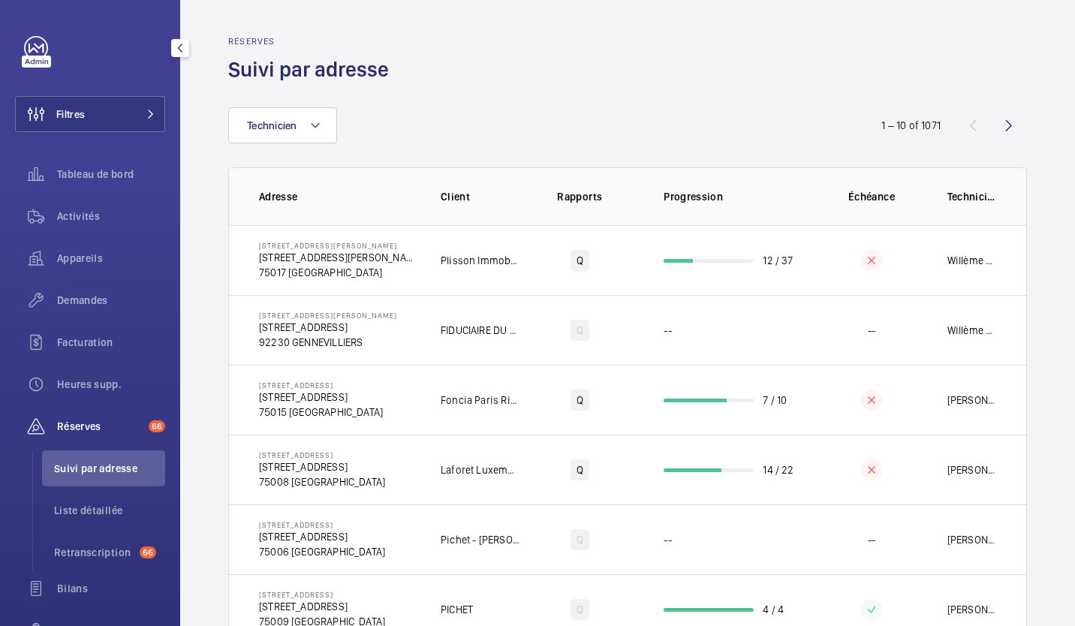
click at [98, 289] on div "Demandes" at bounding box center [90, 300] width 150 height 36
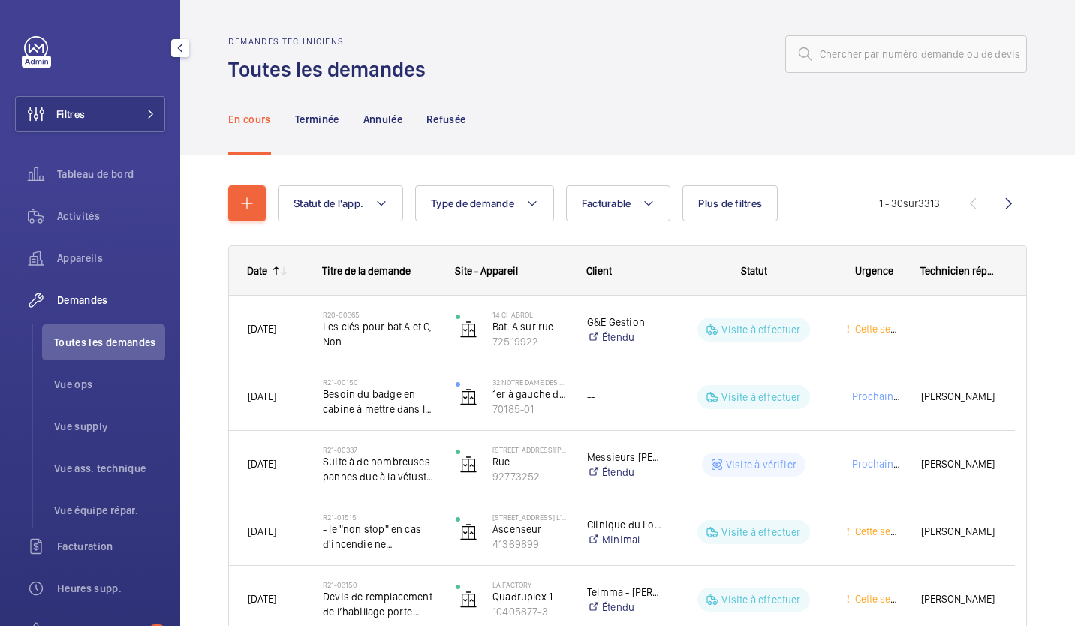
click at [75, 383] on span "Vue ops" at bounding box center [109, 384] width 111 height 15
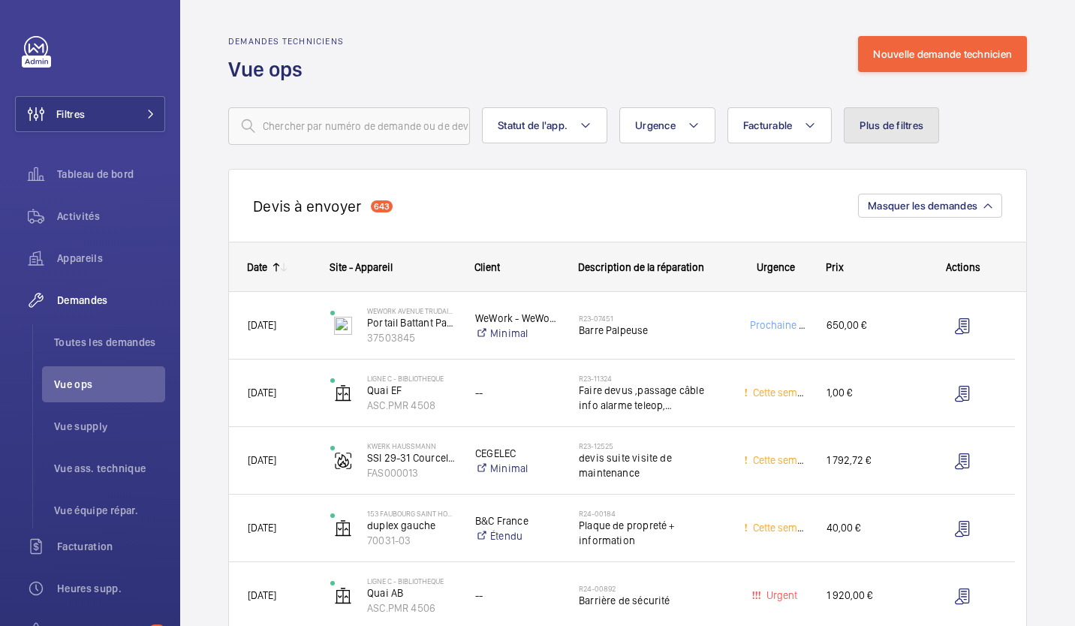
click at [885, 130] on span "Plus de filtres" at bounding box center [892, 125] width 64 height 12
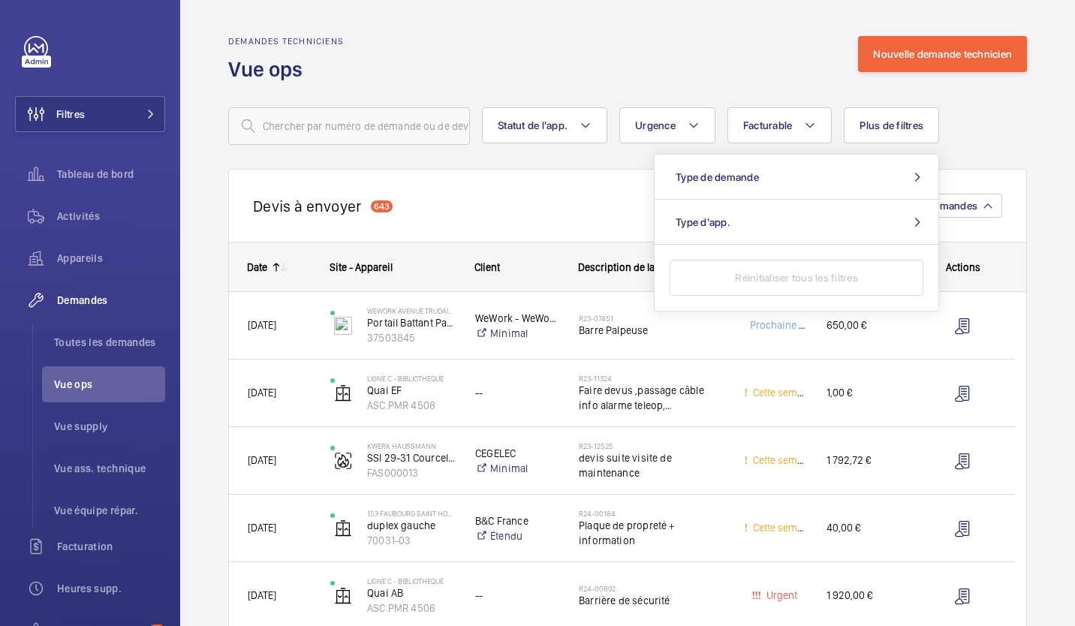
click at [1002, 134] on div "Statut de l'app. Urgence Facturable Plus de filtres Type de demande Type d'app.…" at bounding box center [627, 126] width 799 height 38
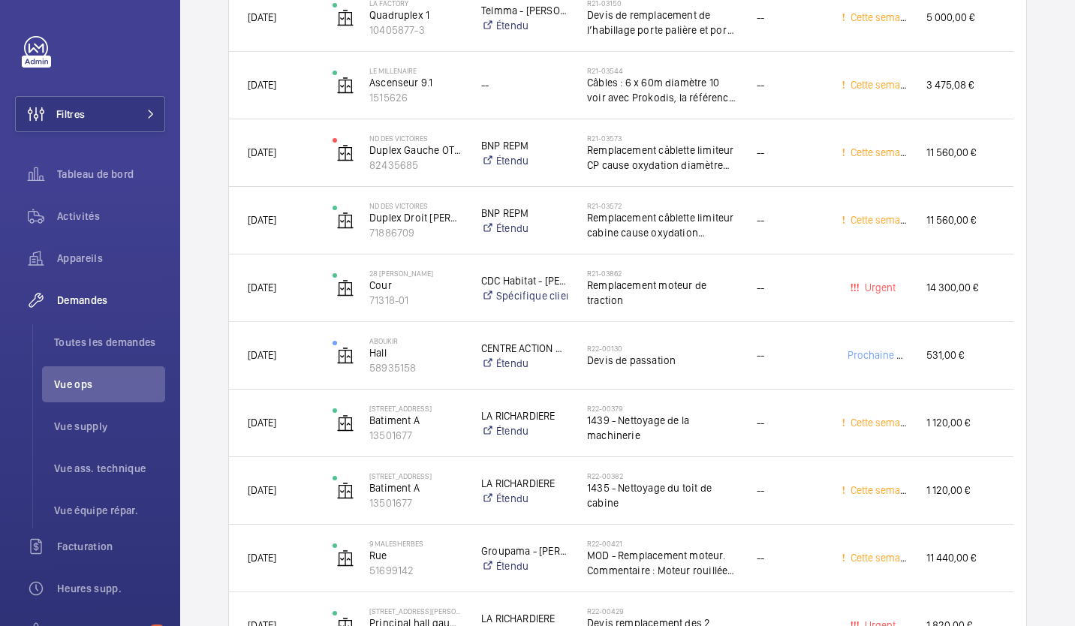
scroll to position [4025, 0]
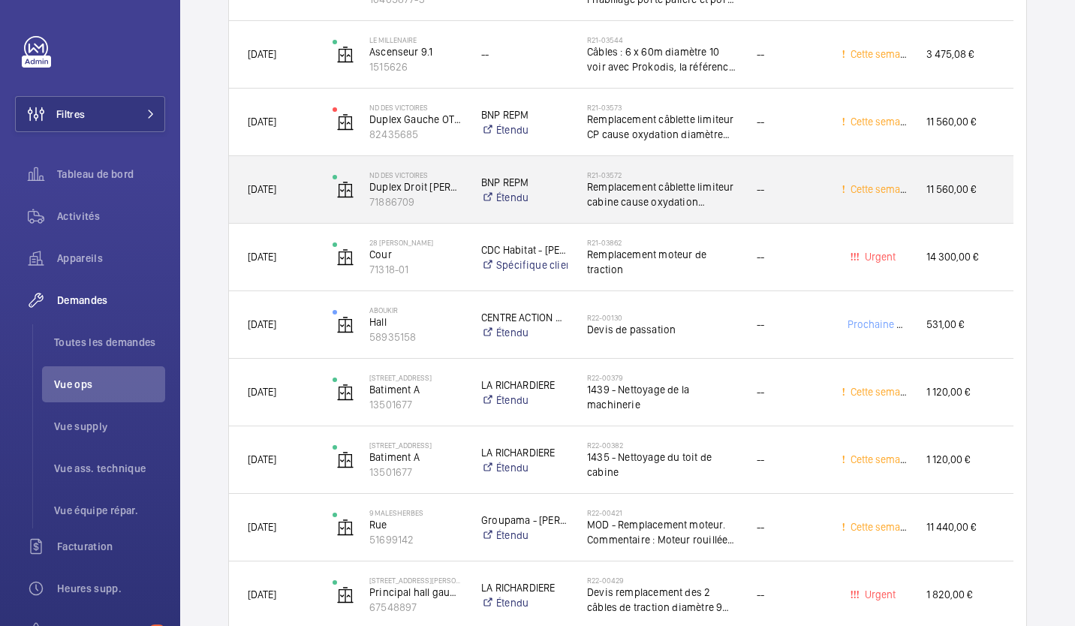
click at [626, 179] on h2 "R21-03572" at bounding box center [662, 174] width 150 height 9
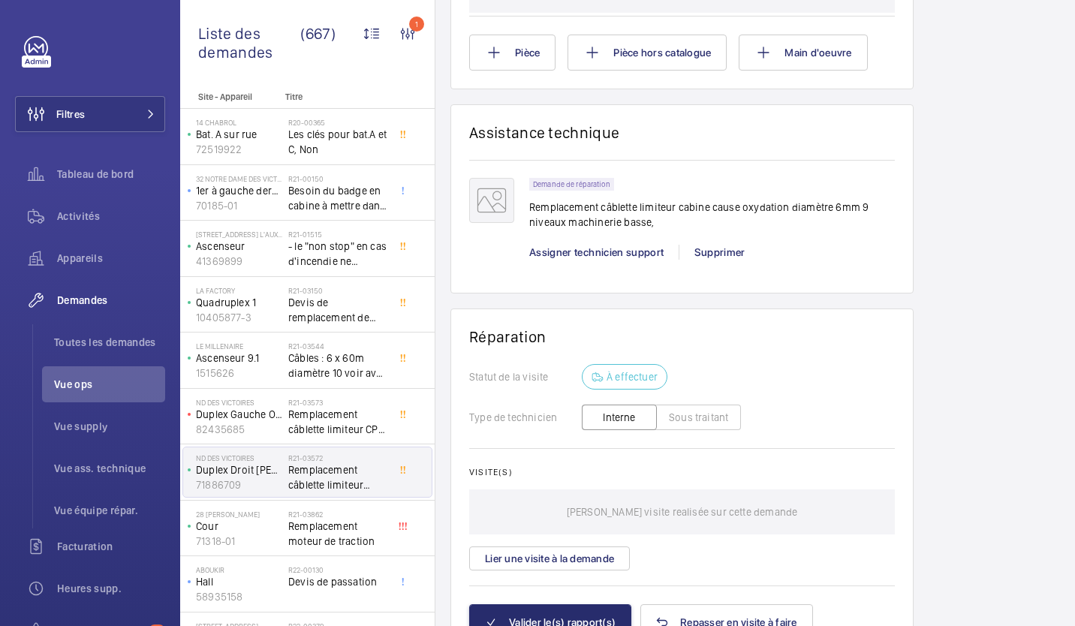
scroll to position [1196, 0]
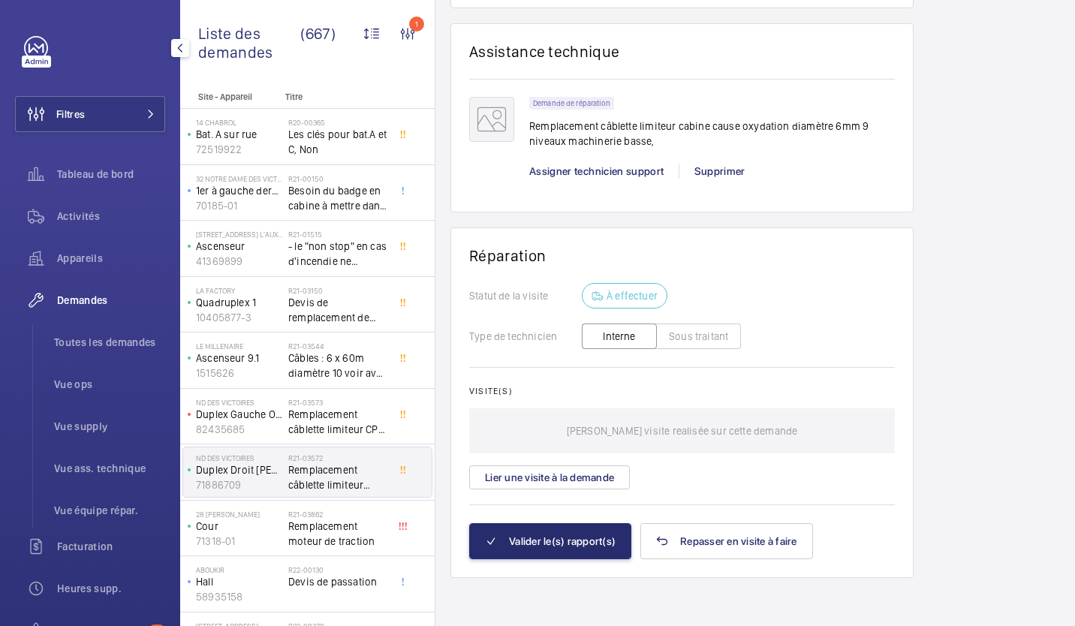
click at [100, 464] on span "Vue ass. technique" at bounding box center [109, 468] width 111 height 15
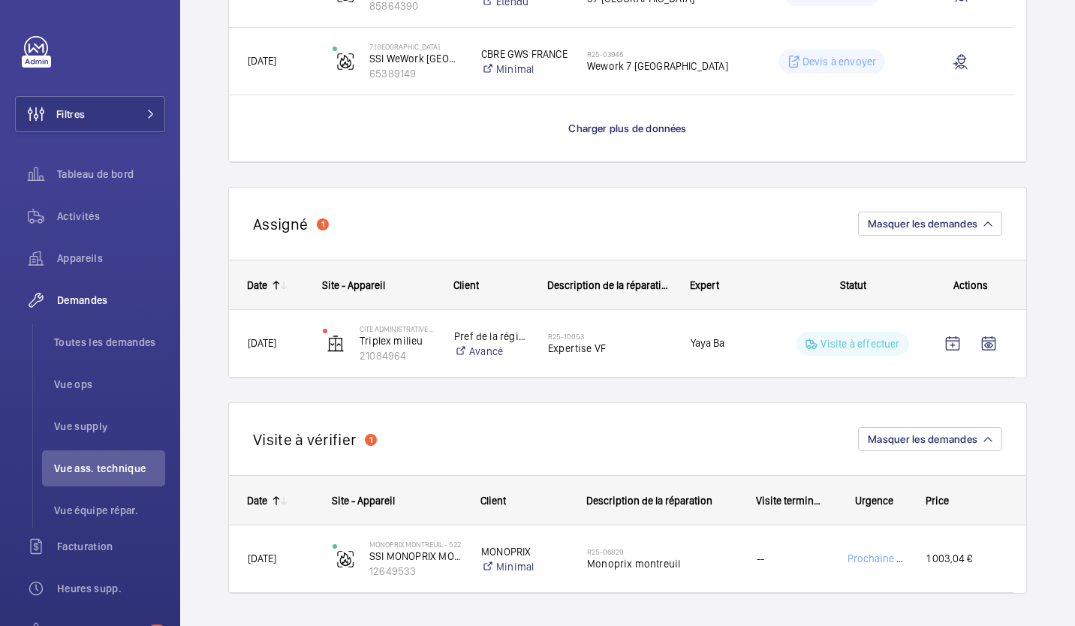
scroll to position [1552, 0]
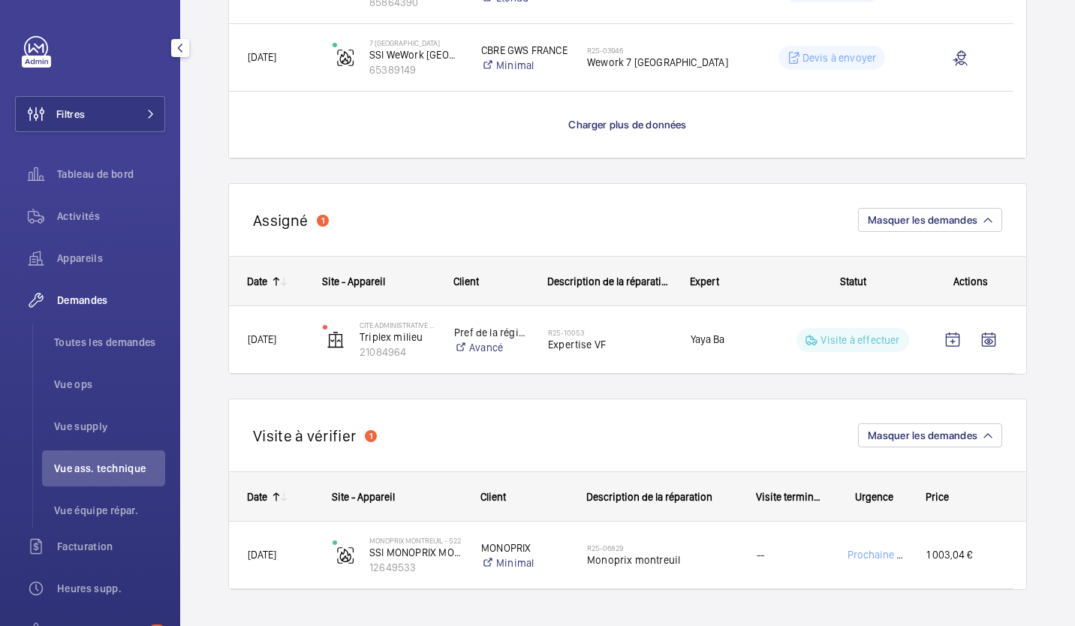
click at [74, 201] on div "Activités" at bounding box center [90, 216] width 150 height 36
